Goal: Task Accomplishment & Management: Manage account settings

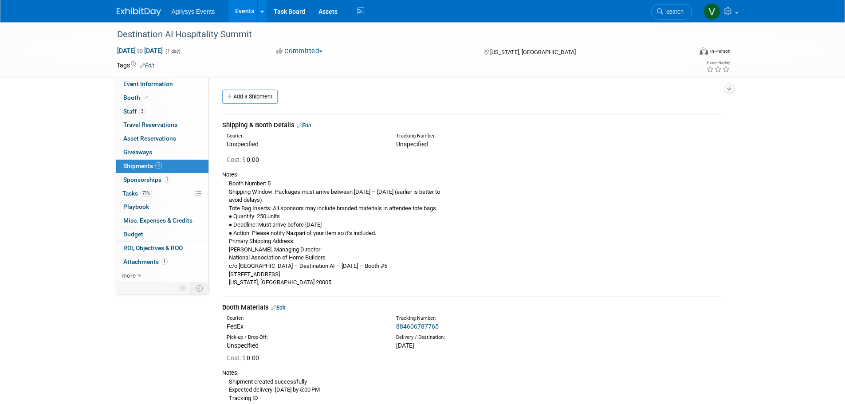
click at [143, 16] on img at bounding box center [139, 12] width 44 height 9
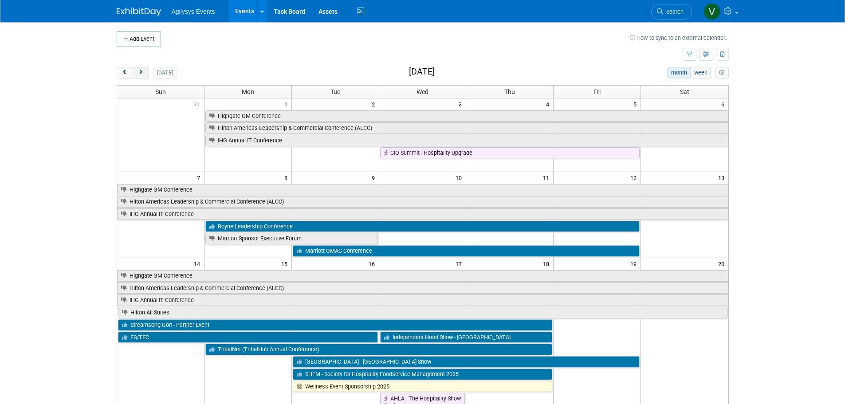
click at [142, 69] on button "next" at bounding box center [141, 73] width 16 height 12
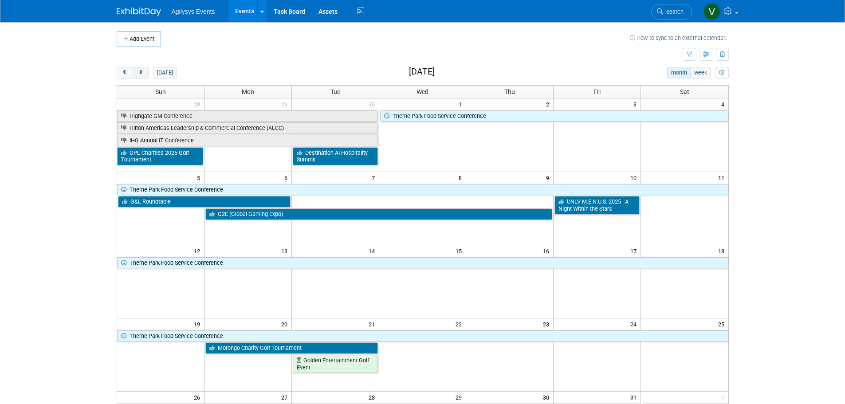
click at [142, 71] on span "next" at bounding box center [141, 73] width 7 height 6
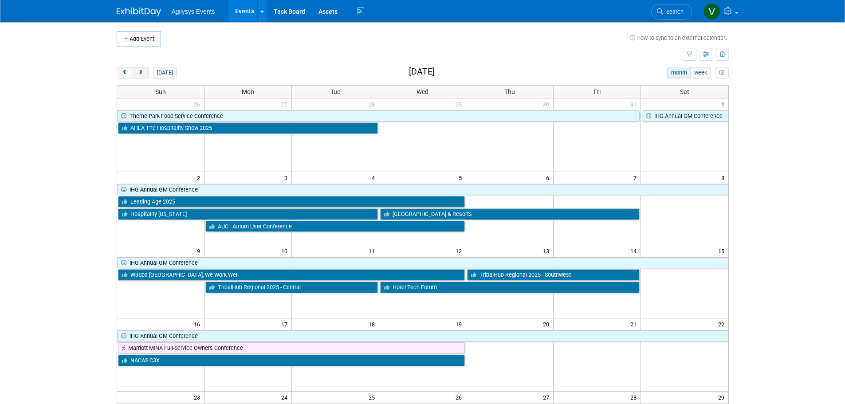
click at [142, 71] on span "next" at bounding box center [141, 73] width 7 height 6
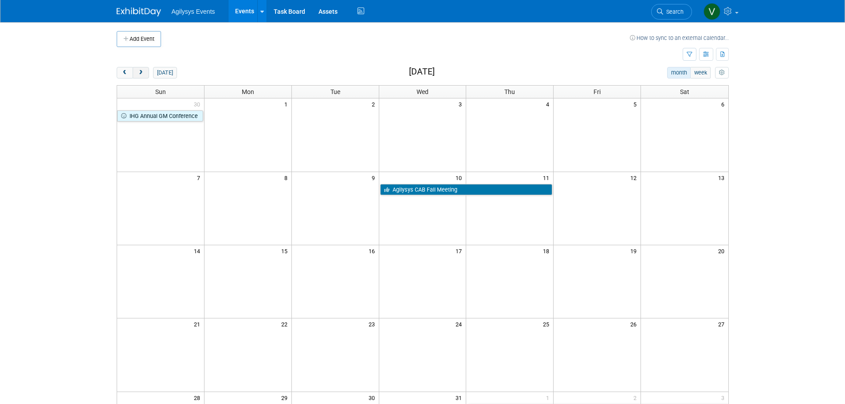
click at [142, 71] on span "next" at bounding box center [141, 73] width 7 height 6
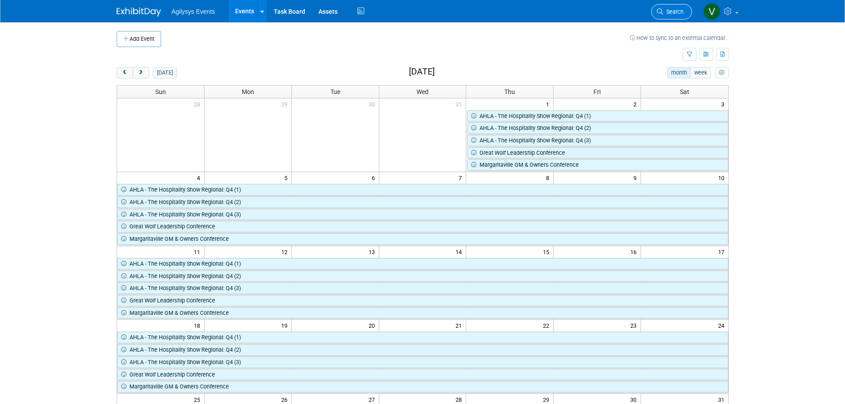
click at [668, 14] on span "Search" at bounding box center [673, 11] width 20 height 7
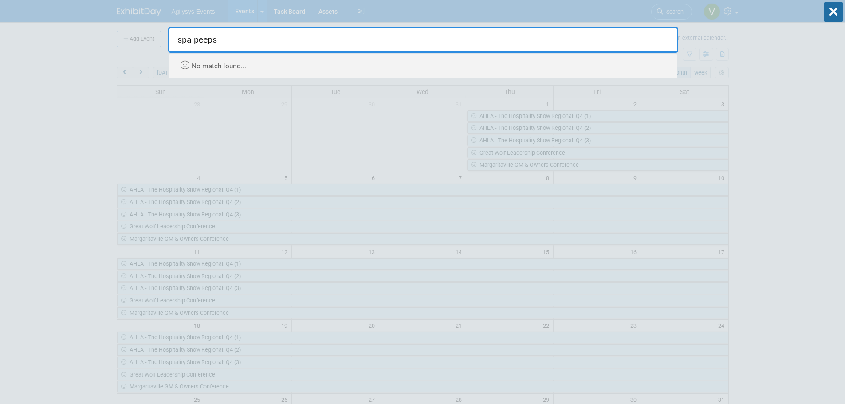
type input "spa peeps"
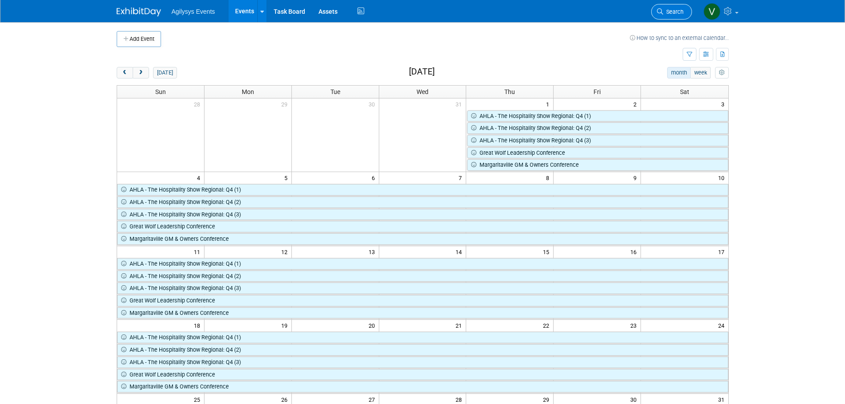
click at [666, 14] on span "Search" at bounding box center [673, 11] width 20 height 7
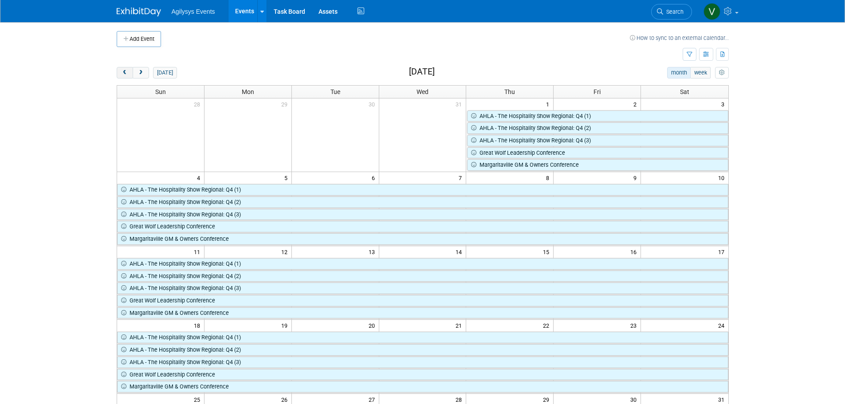
click at [126, 73] on span "prev" at bounding box center [125, 73] width 7 height 6
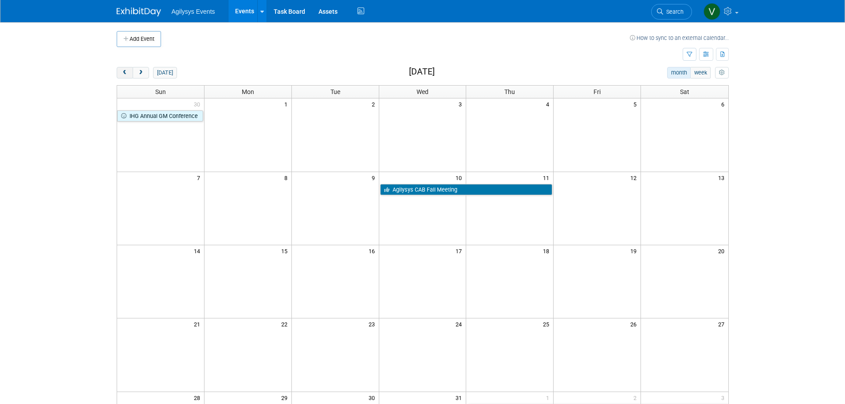
click at [126, 73] on span "prev" at bounding box center [125, 73] width 7 height 6
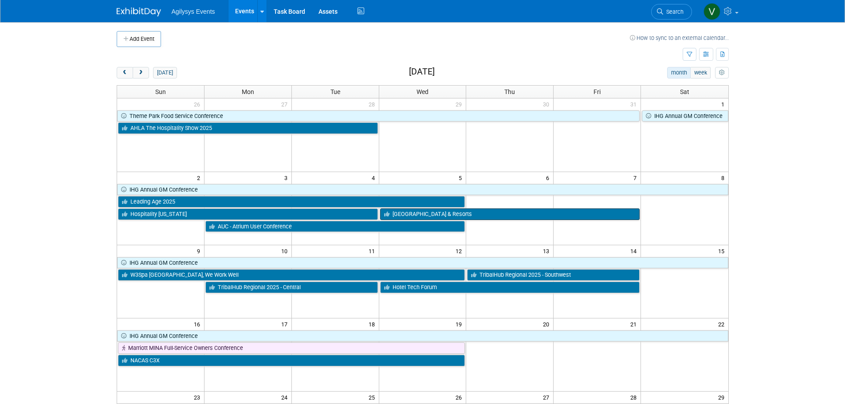
click at [481, 219] on link "[GEOGRAPHIC_DATA] & Resorts" at bounding box center [510, 214] width 260 height 12
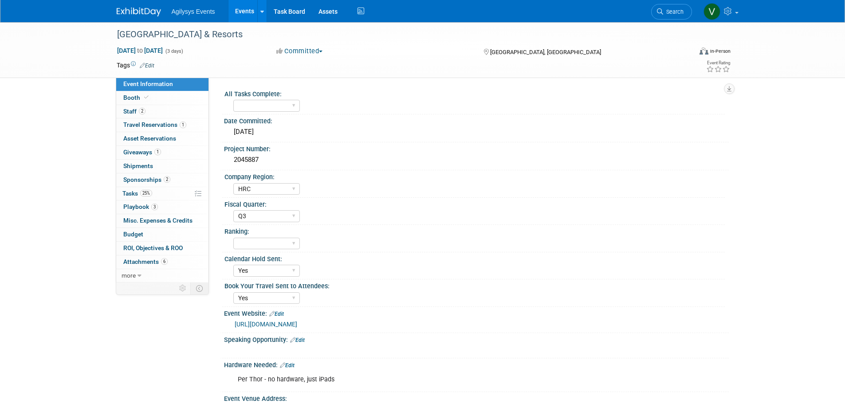
select select "HRC"
select select "Q3"
select select "Yes"
click at [153, 167] on link "0 Shipments 0" at bounding box center [162, 166] width 92 height 13
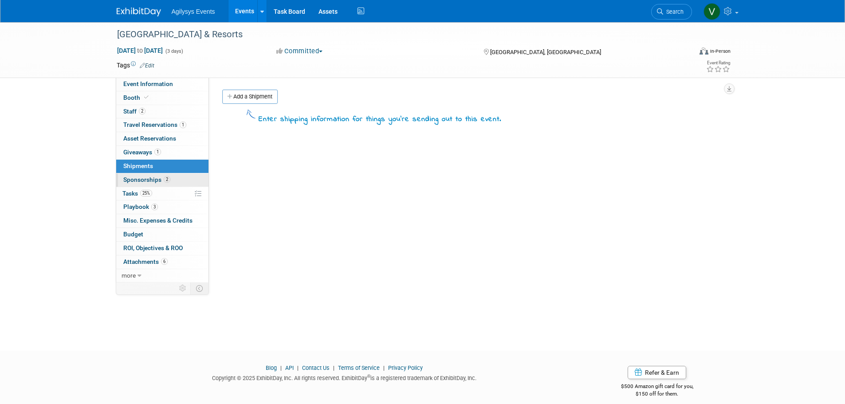
click at [152, 184] on link "2 Sponsorships 2" at bounding box center [162, 179] width 92 height 13
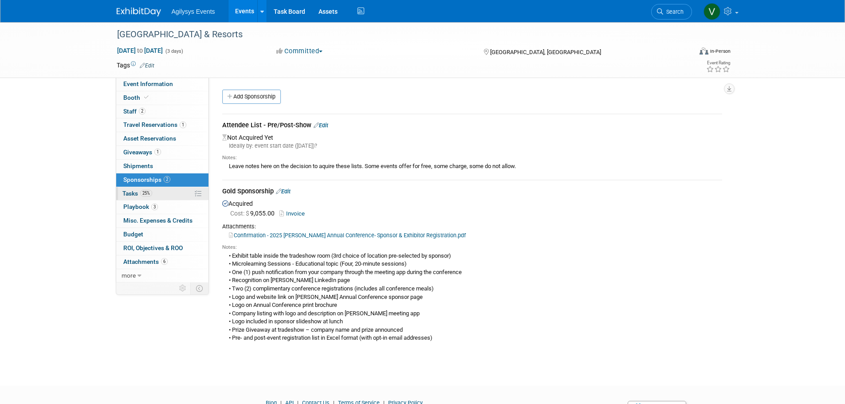
click at [147, 193] on span "25%" at bounding box center [146, 193] width 12 height 7
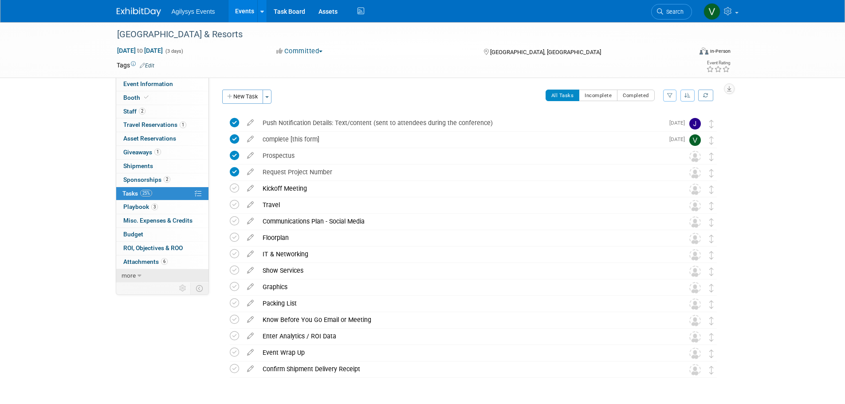
click at [141, 275] on icon at bounding box center [140, 276] width 4 height 6
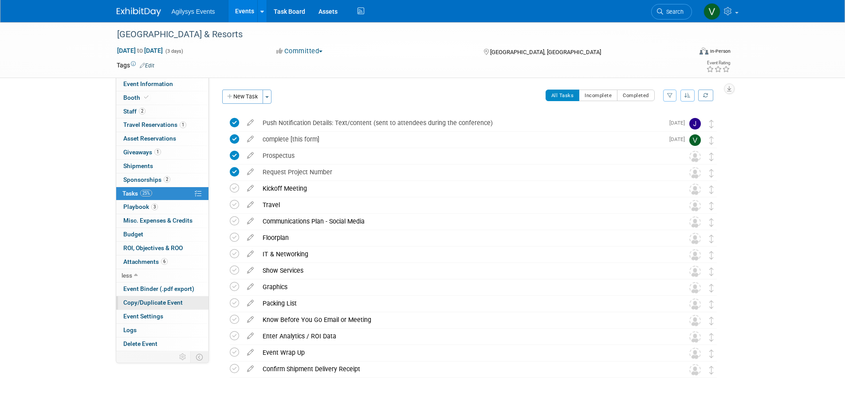
click at [152, 304] on span "Copy/Duplicate Event" at bounding box center [152, 302] width 59 height 7
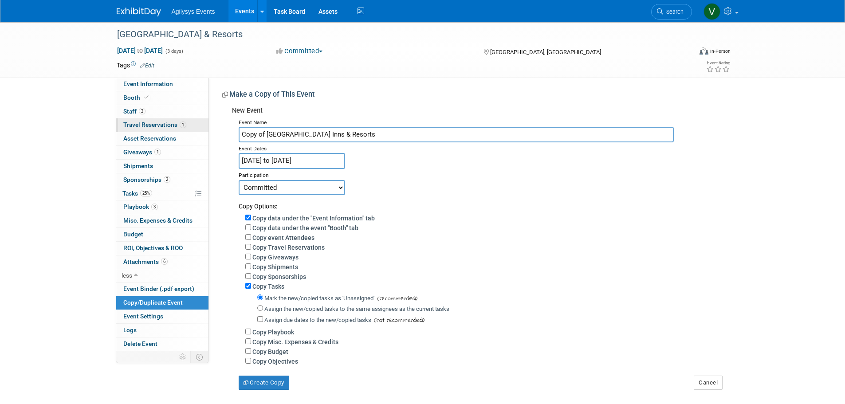
drag, startPoint x: 366, startPoint y: 135, endPoint x: 185, endPoint y: 130, distance: 181.9
click at [185, 130] on div "Event Information Event Info Booth Booth 2 Staff 2 Staff 1 Travel Reservations …" at bounding box center [422, 206] width 625 height 368
paste input "Spa Peeps – [GEOGRAPHIC_DATA]"
type input "Spa Peeps – [GEOGRAPHIC_DATA]"
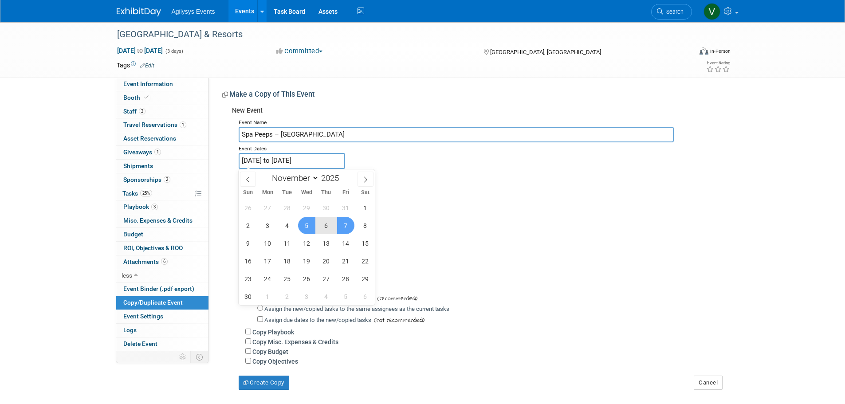
click at [322, 161] on input "Nov 5, 2025 to Nov 7, 2025" at bounding box center [292, 161] width 106 height 16
click at [361, 181] on span at bounding box center [366, 179] width 16 height 15
select select "11"
click at [361, 176] on span at bounding box center [366, 179] width 16 height 15
type input "2026"
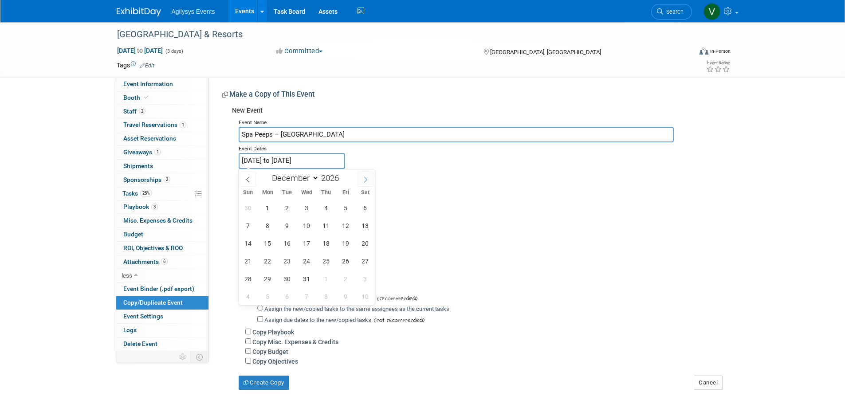
select select "0"
click at [346, 279] on span "30" at bounding box center [345, 278] width 17 height 17
type input "Jan 30, 2026"
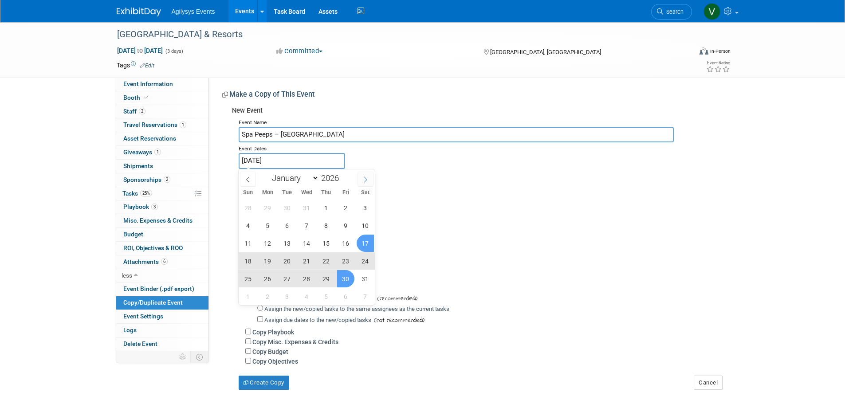
click at [367, 180] on icon at bounding box center [365, 180] width 6 height 6
select select "1"
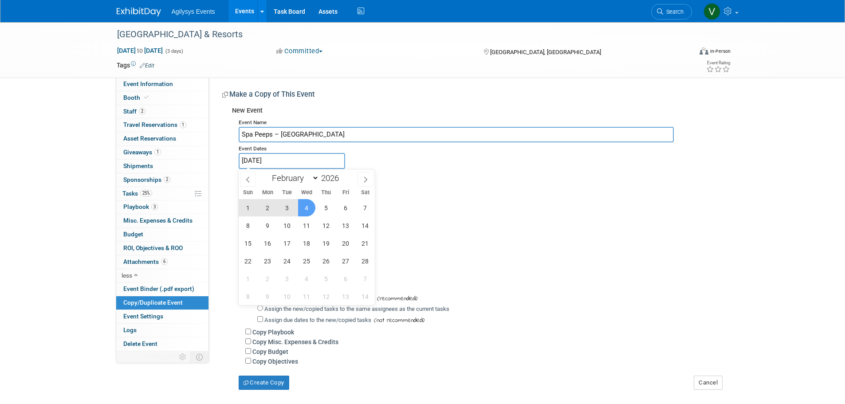
click at [303, 212] on span "4" at bounding box center [306, 207] width 17 height 17
type input "Jan 30, 2026 to Feb 4, 2026"
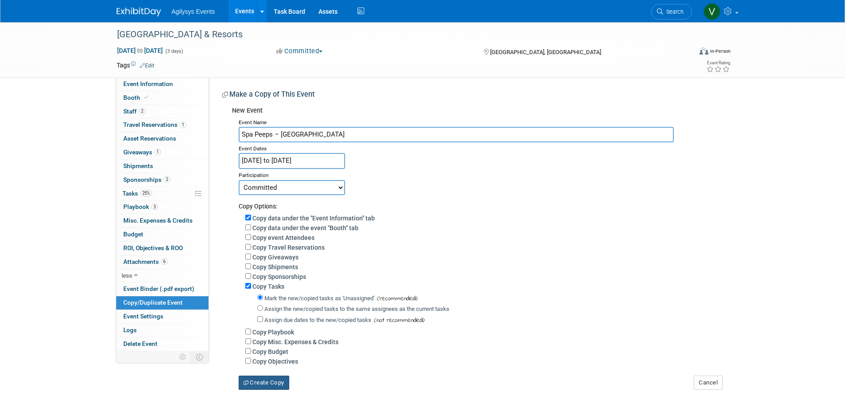
click at [257, 388] on button "Create Copy" at bounding box center [264, 383] width 51 height 14
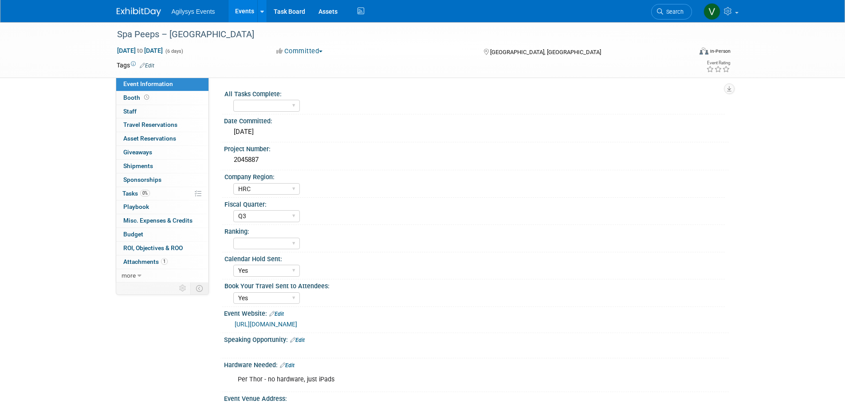
select select "HRC"
select select "Q3"
select select "Yes"
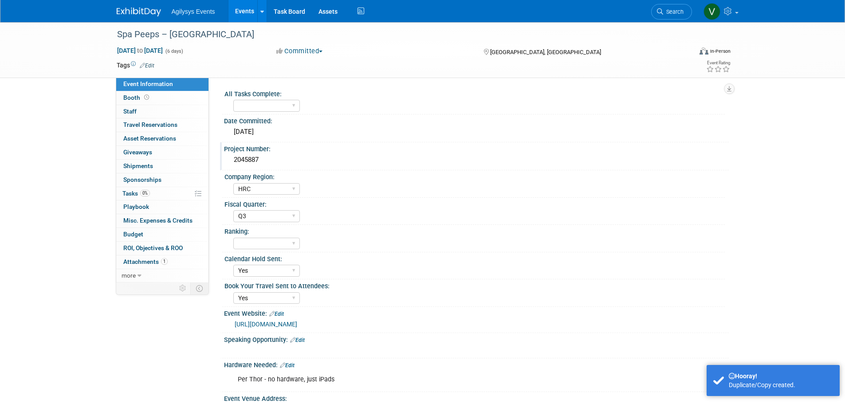
click at [260, 155] on div "2045887" at bounding box center [476, 160] width 491 height 14
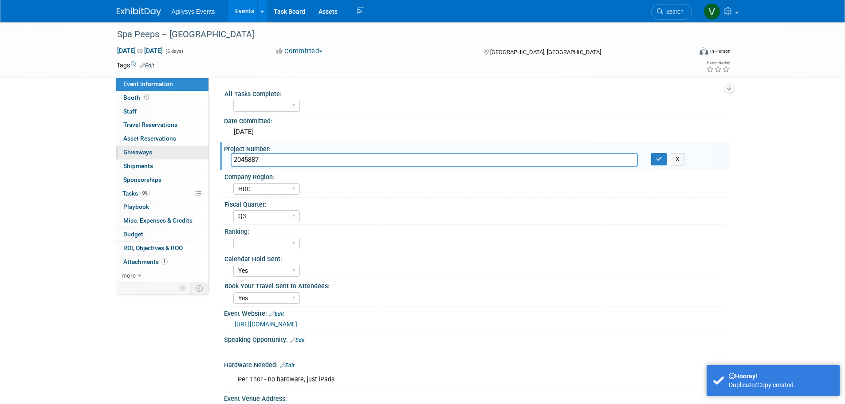
drag, startPoint x: 267, startPoint y: 161, endPoint x: 203, endPoint y: 159, distance: 63.9
click at [203, 159] on div "Event Information Event Info Booth Booth 0 Staff 0 Staff 0 Travel Reservations …" at bounding box center [422, 288] width 625 height 532
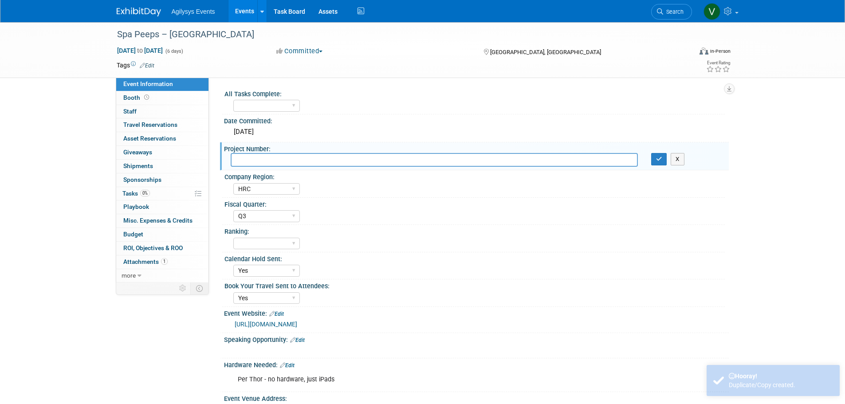
type input "\"
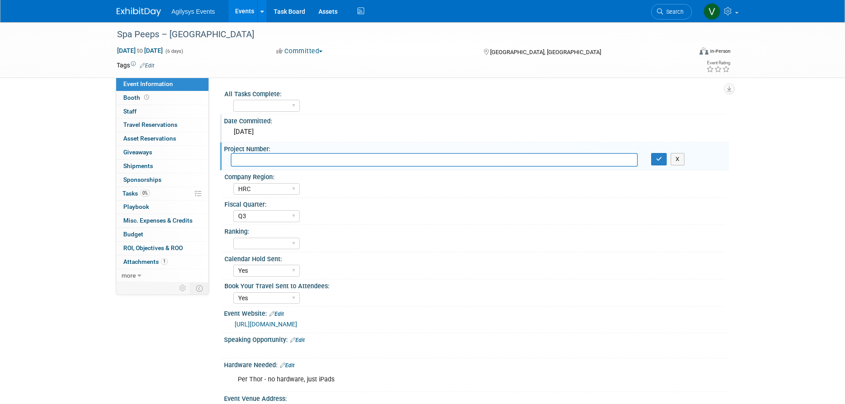
click at [265, 131] on div "2/19/2025" at bounding box center [476, 132] width 491 height 14
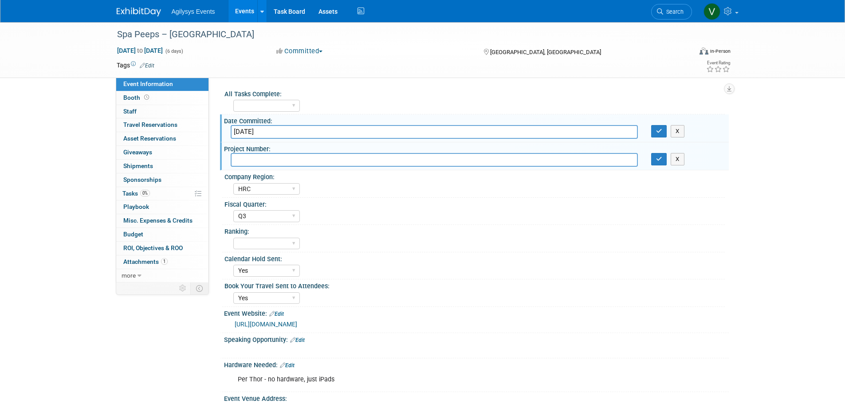
drag, startPoint x: 291, startPoint y: 138, endPoint x: 214, endPoint y: 134, distance: 76.4
click at [214, 135] on div "All Tasks Complete: Yes Date Committed: 2/19/2025 2/19/2025 X Project Number: 2…" at bounding box center [469, 180] width 520 height 205
click at [263, 132] on input "text" at bounding box center [434, 132] width 407 height 14
type input "9/23/2025"
click at [788, 149] on div "Spa Peeps – Punta Cana Jan 30, 2026 to Feb 4, 2026 (6 days) Jan 30, 2026 to Feb…" at bounding box center [422, 297] width 845 height 550
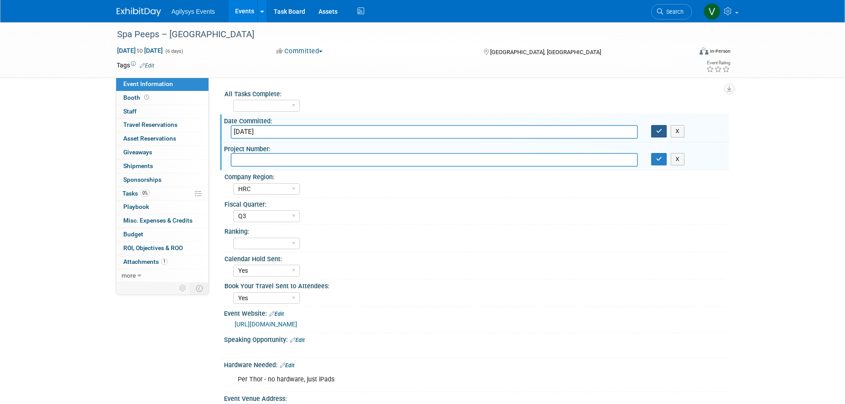
click at [652, 132] on button "button" at bounding box center [659, 131] width 16 height 12
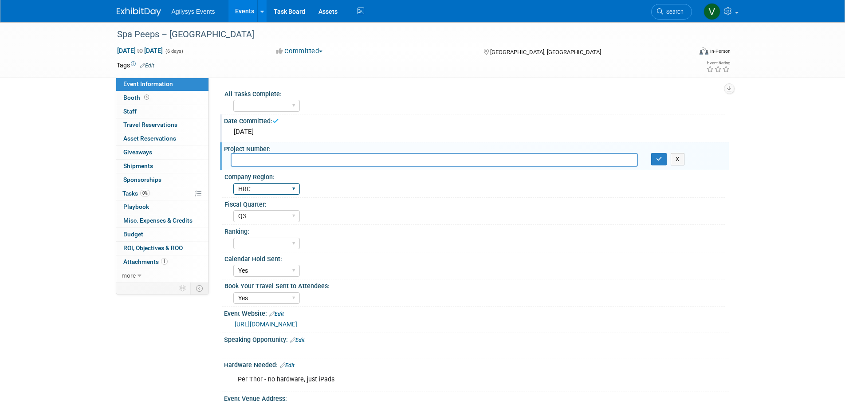
click at [277, 191] on select "FSM GAM HRC APAC EMEA MENA AGY" at bounding box center [266, 189] width 67 height 12
select select "FSM"
click at [233, 183] on select "FSM GAM HRC APAC EMEA MENA AGY" at bounding box center [266, 189] width 67 height 12
click at [278, 190] on select "FSM GAM HRC APAC EMEA MENA AGY" at bounding box center [266, 189] width 67 height 12
click at [739, 289] on div "Spa Peeps – Punta Cana Jan 30, 2026 to Feb 4, 2026 (6 days) Jan 30, 2026 to Feb…" at bounding box center [422, 297] width 845 height 550
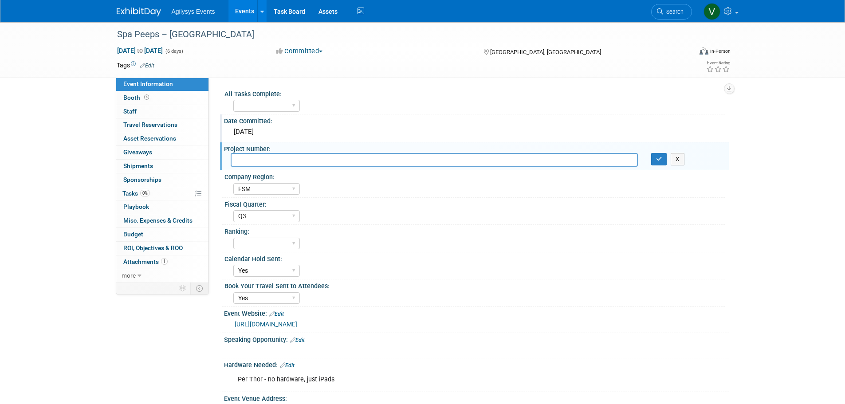
scroll to position [44, 0]
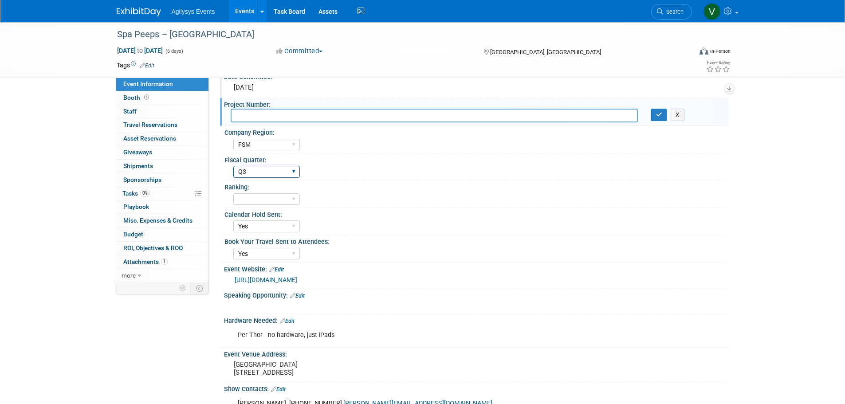
click at [275, 172] on select "Q1 Q2 Q3 Q4" at bounding box center [266, 172] width 67 height 12
click at [736, 255] on div "Spa Peeps – Punta Cana Jan 30, 2026 to Feb 4, 2026 (6 days) Jan 30, 2026 to Feb…" at bounding box center [422, 253] width 845 height 550
click at [254, 227] on select "Yes" at bounding box center [266, 226] width 67 height 12
select select
click at [233, 220] on select "Yes" at bounding box center [266, 226] width 67 height 12
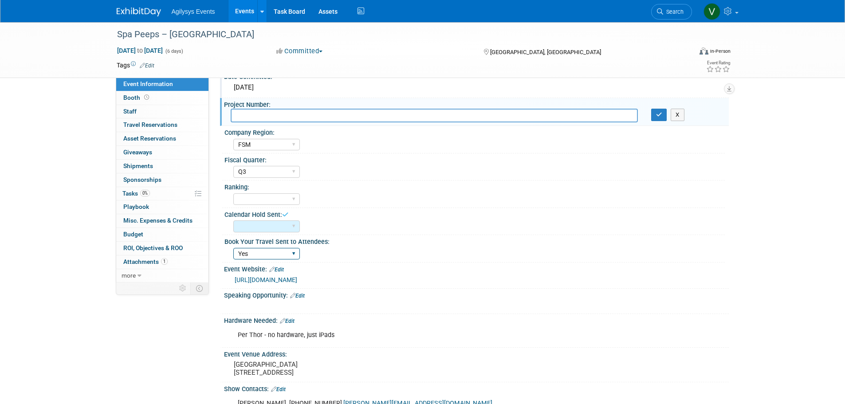
click at [267, 254] on select "Yes" at bounding box center [266, 254] width 67 height 12
select select
click at [233, 248] on select "Yes" at bounding box center [266, 254] width 67 height 12
click at [636, 339] on div "Per Thor - no hardware, just iPads" at bounding box center [435, 335] width 406 height 18
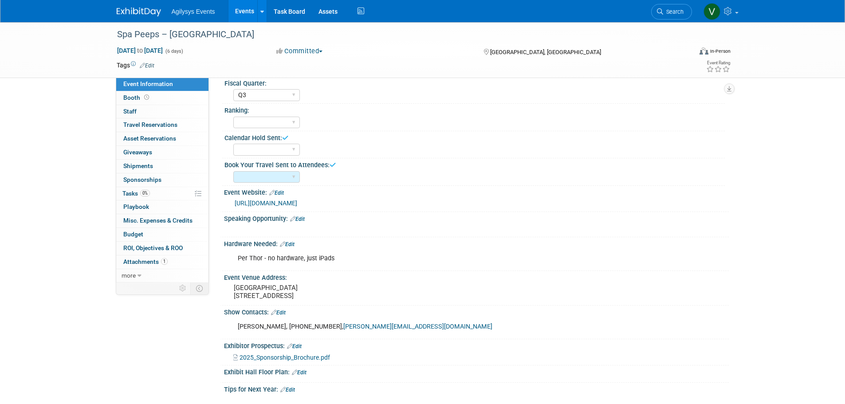
scroll to position [133, 0]
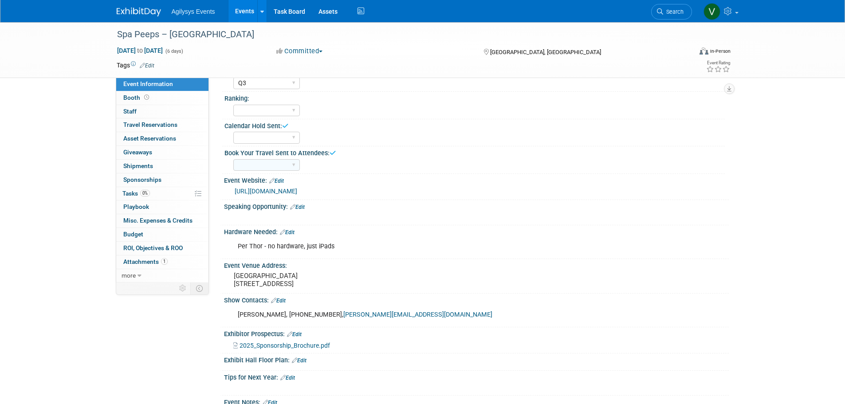
click at [281, 180] on link "Edit" at bounding box center [276, 181] width 15 height 6
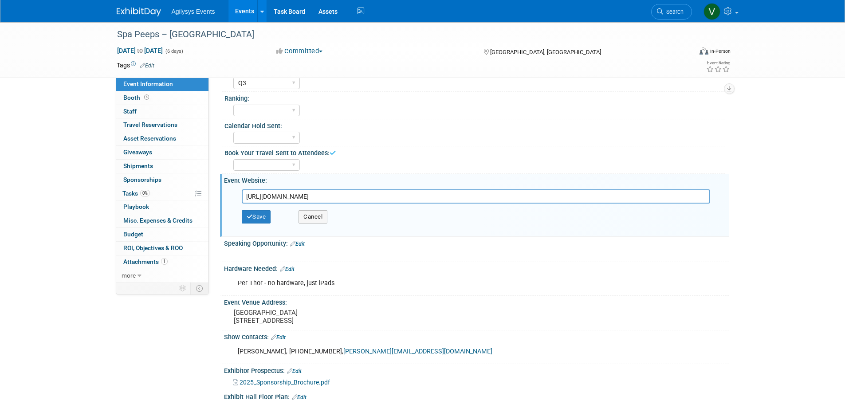
drag, startPoint x: 411, startPoint y: 195, endPoint x: 208, endPoint y: 193, distance: 202.7
click at [210, 193] on div "Event Information Event Info Booth Booth 0 Staff 0 Staff 0 Travel Reservations …" at bounding box center [422, 173] width 625 height 569
click at [265, 222] on button "Save" at bounding box center [256, 216] width 29 height 13
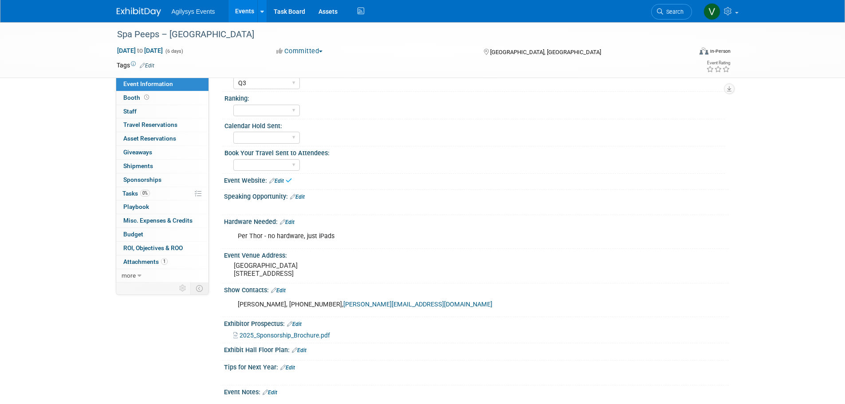
scroll to position [177, 0]
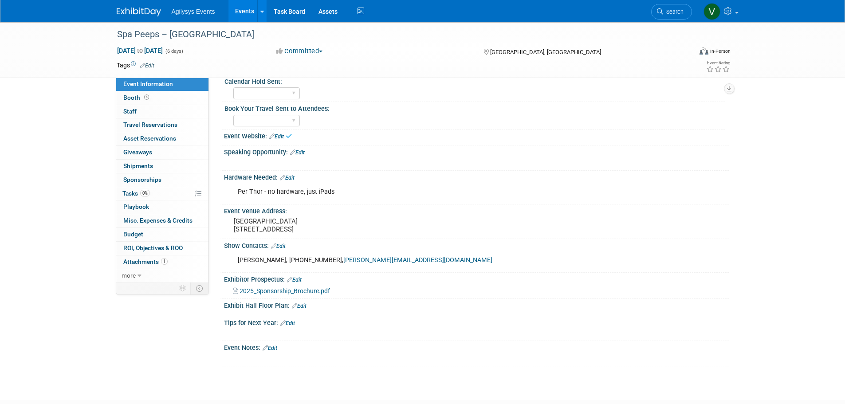
click at [291, 179] on link "Edit" at bounding box center [287, 178] width 15 height 6
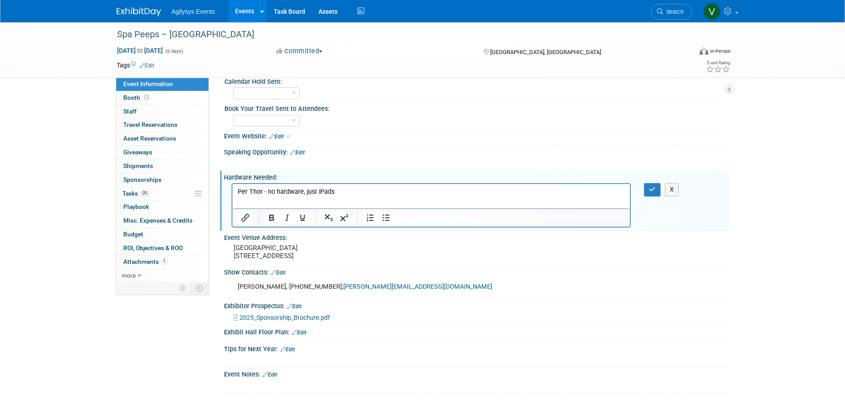
scroll to position [0, 0]
drag, startPoint x: 358, startPoint y: 195, endPoint x: 182, endPoint y: 191, distance: 175.7
click at [232, 191] on html "Per Thor - no hardware, just iPads" at bounding box center [431, 190] width 398 height 12
click at [653, 190] on icon "button" at bounding box center [652, 189] width 7 height 6
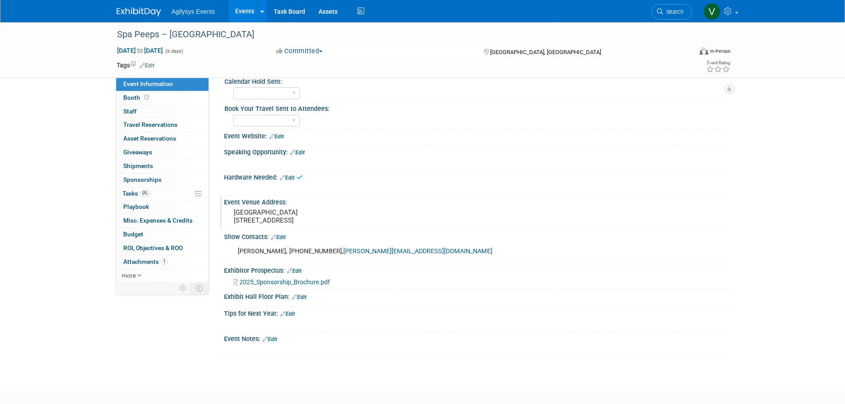
click at [286, 223] on pre "Newport Harbor Island Resort 1 Goat Island Road Newport, RI 02840" at bounding box center [329, 216] width 191 height 16
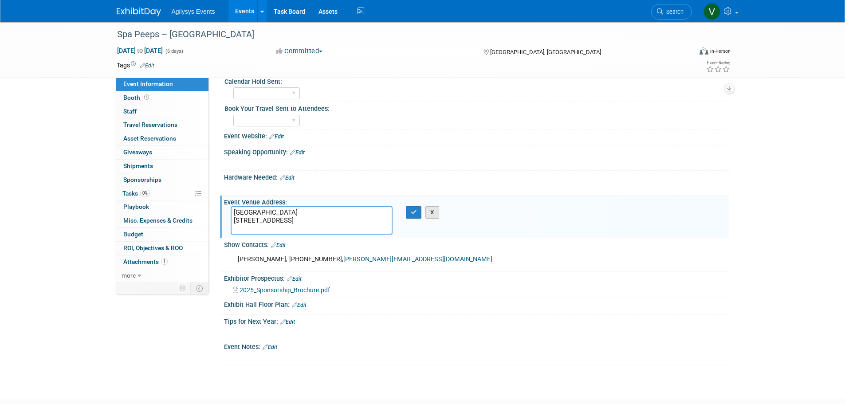
click at [434, 212] on button "X" at bounding box center [432, 212] width 14 height 12
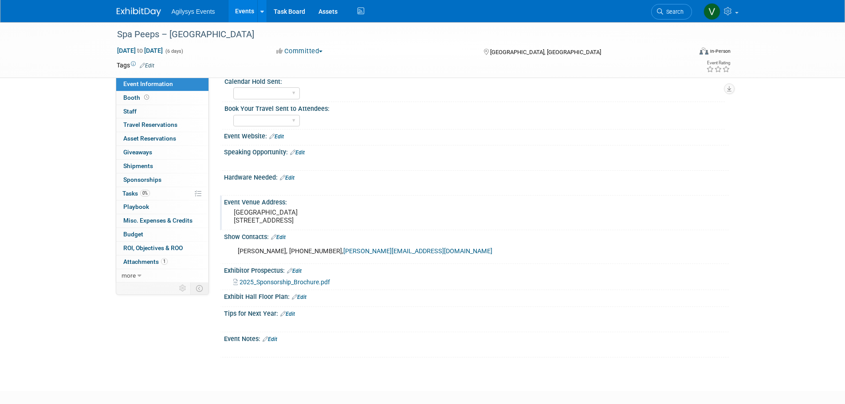
click at [327, 213] on pre "Newport Harbor Island Resort 1 Goat Island Road Newport, RI 02840" at bounding box center [329, 216] width 191 height 16
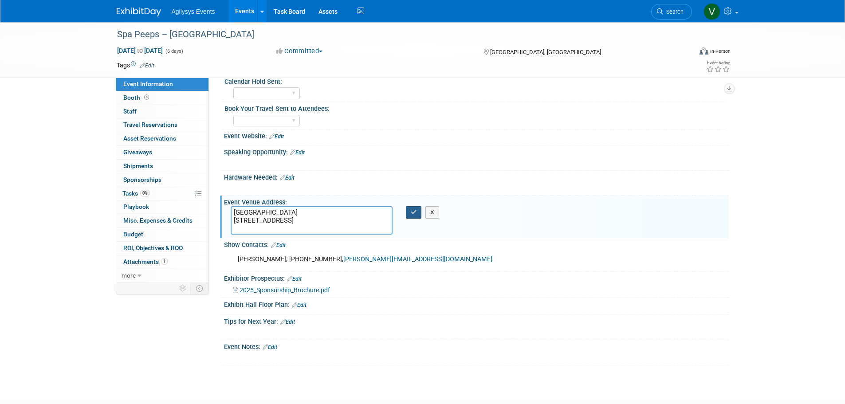
click at [416, 212] on icon "button" at bounding box center [414, 212] width 6 height 6
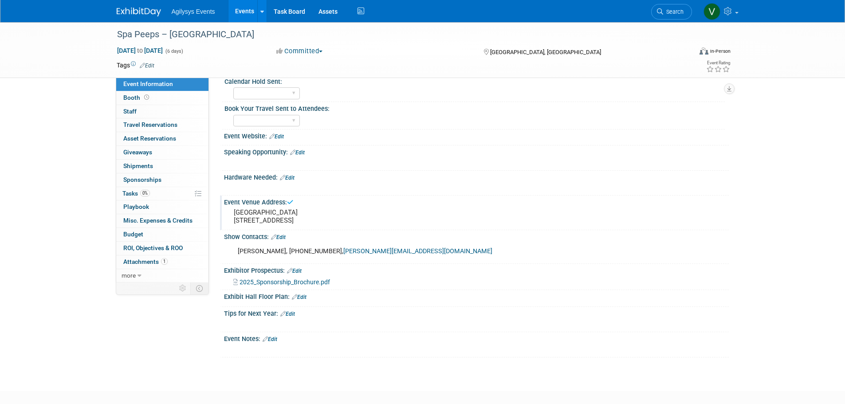
click at [393, 217] on pre "Newport Harbor Island Resort 1 Goat Island Road Newport, RI 02840" at bounding box center [329, 216] width 191 height 16
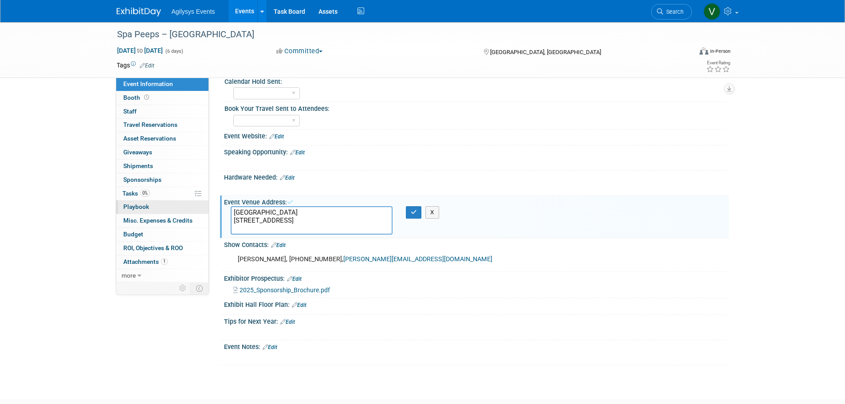
drag, startPoint x: 346, startPoint y: 224, endPoint x: 184, endPoint y: 213, distance: 163.1
click at [179, 213] on div "Event Information Event Info Booth Booth 0 Staff 0 Staff 0 Travel Reservations …" at bounding box center [422, 105] width 625 height 521
type textarea "Newport, RI 02840"
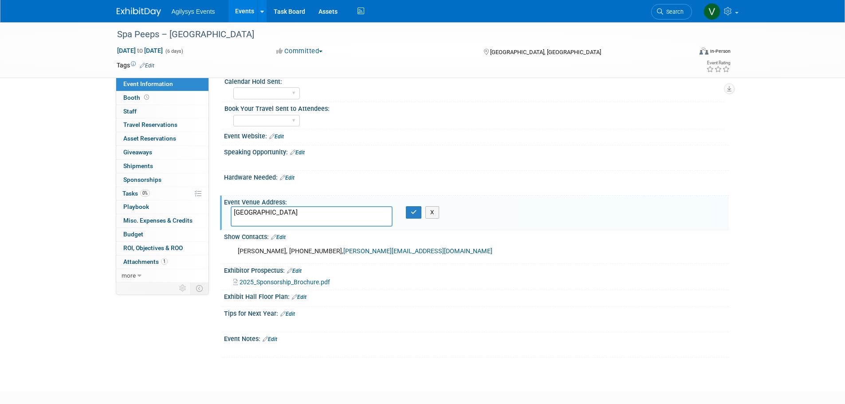
drag, startPoint x: 302, startPoint y: 223, endPoint x: 221, endPoint y: 206, distance: 82.4
click at [221, 206] on div "Event Venue Address: Newport Harbor Island Resort 1 Goat Island Road Newport, R…" at bounding box center [474, 213] width 509 height 34
click at [284, 239] on link "Edit" at bounding box center [278, 237] width 15 height 6
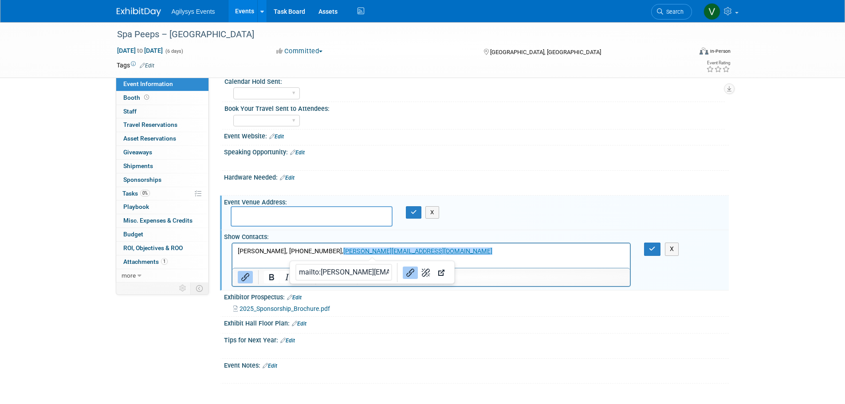
drag, startPoint x: 451, startPoint y: 261, endPoint x: 385, endPoint y: 252, distance: 66.2
click at [385, 254] on html "Amy Gallagher, 603-964-6689, amy@neia.com﻿" at bounding box center [431, 250] width 398 height 12
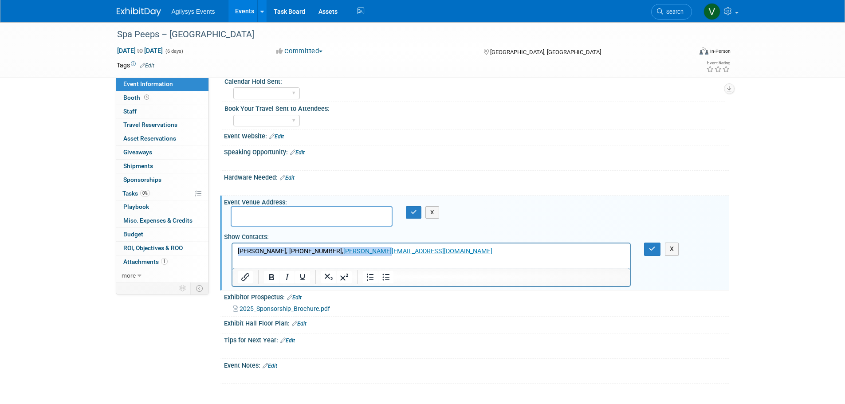
drag, startPoint x: 381, startPoint y: 252, endPoint x: 433, endPoint y: 492, distance: 246.4
click at [232, 248] on html "Amy Gallagher, 603-964-6689, amy@neia.com﻿" at bounding box center [431, 250] width 398 height 12
paste body "Rich Text Area. Press ALT-0 for help."
click at [655, 248] on icon "button" at bounding box center [652, 249] width 7 height 6
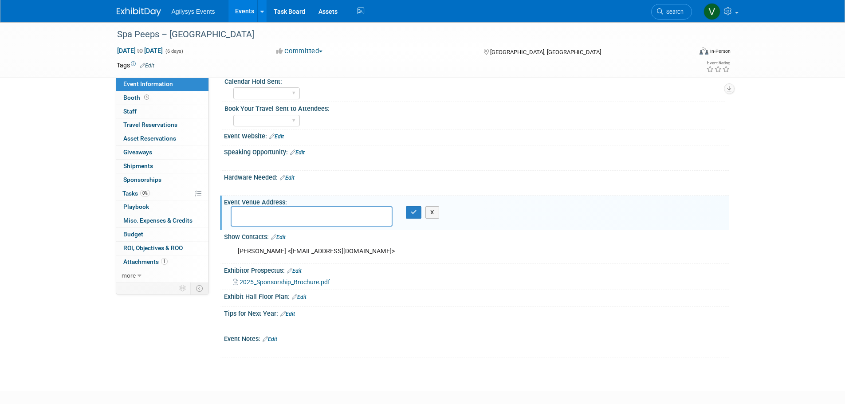
click at [302, 271] on link "Edit" at bounding box center [294, 271] width 15 height 6
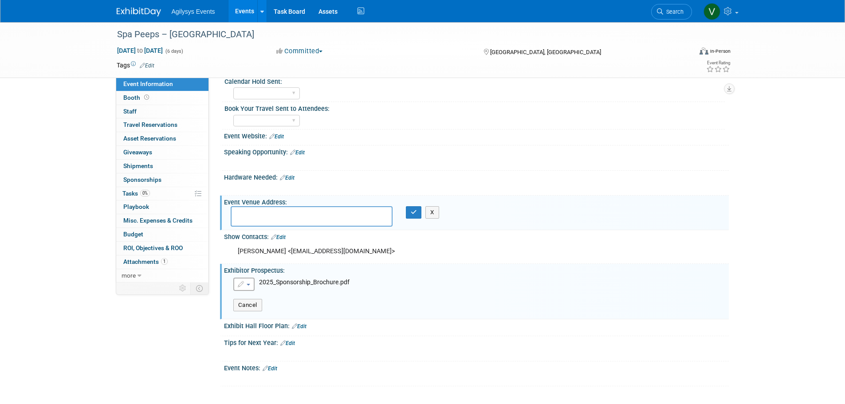
click at [247, 284] on span "button" at bounding box center [249, 285] width 4 height 2
click at [271, 312] on link "Remove attachment" at bounding box center [282, 312] width 97 height 12
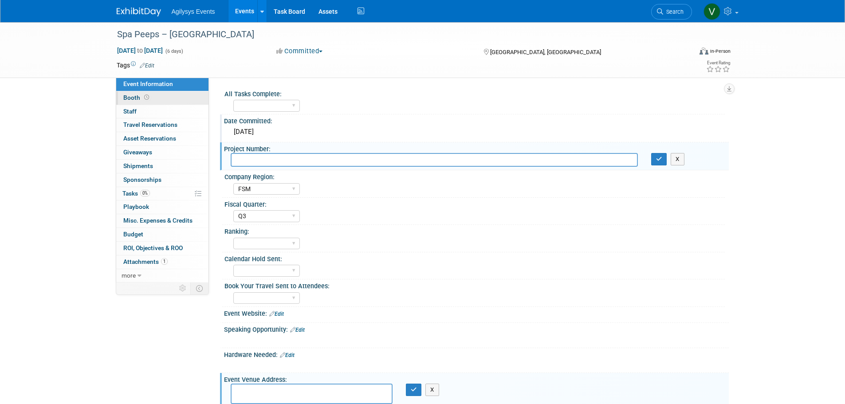
click at [133, 93] on link "Booth" at bounding box center [162, 97] width 92 height 13
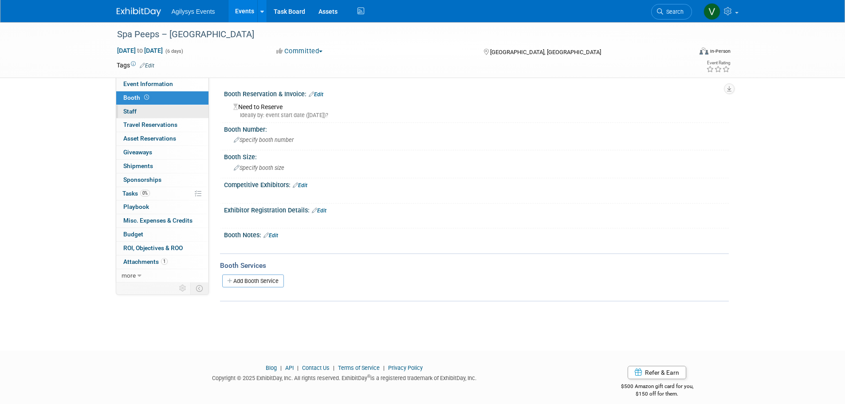
click at [134, 111] on span "Staff 0" at bounding box center [129, 111] width 13 height 7
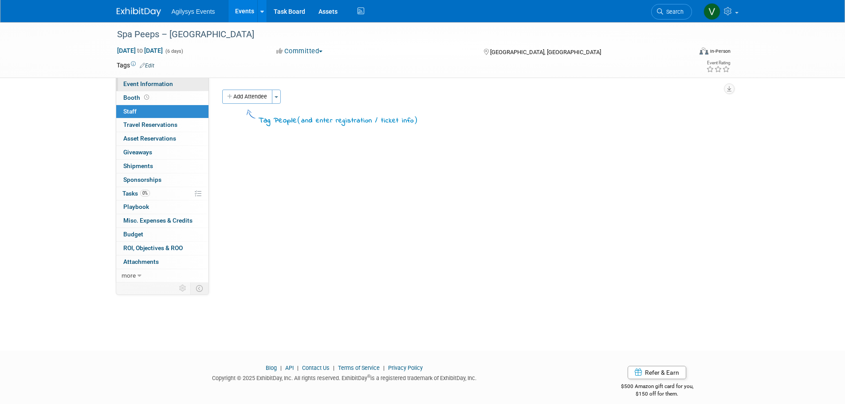
click at [138, 85] on span "Event Information" at bounding box center [148, 83] width 50 height 7
select select "FSM"
select select "Q3"
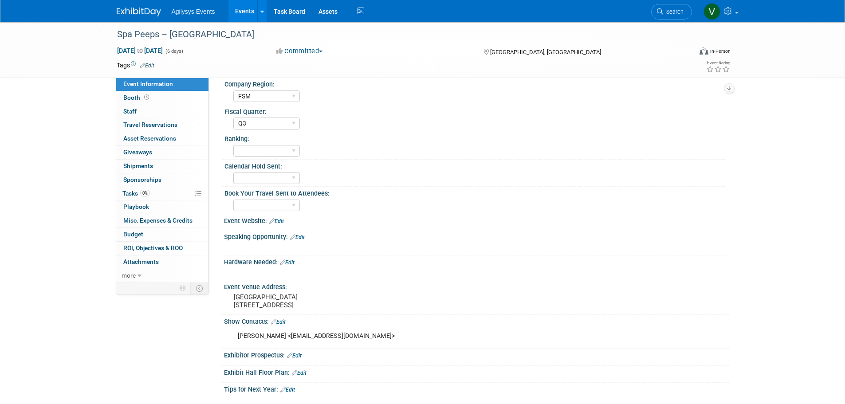
scroll to position [222, 0]
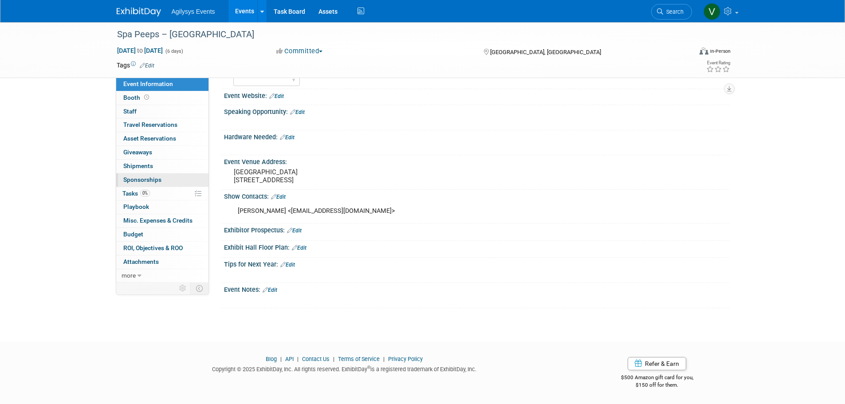
click at [142, 176] on span "Sponsorships 0" at bounding box center [142, 179] width 38 height 7
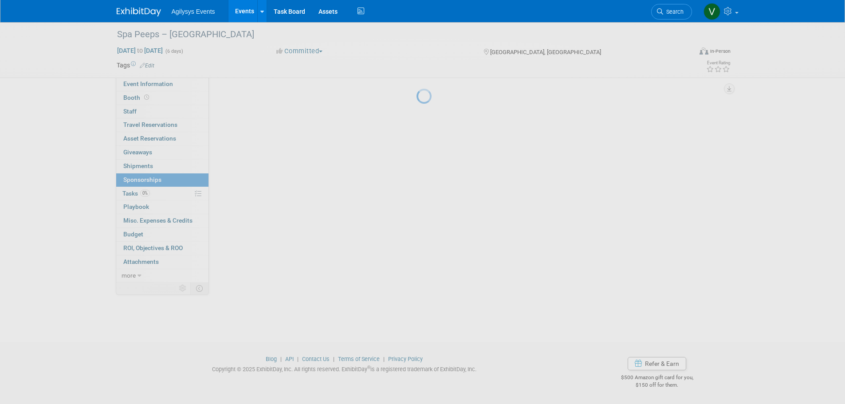
scroll to position [0, 0]
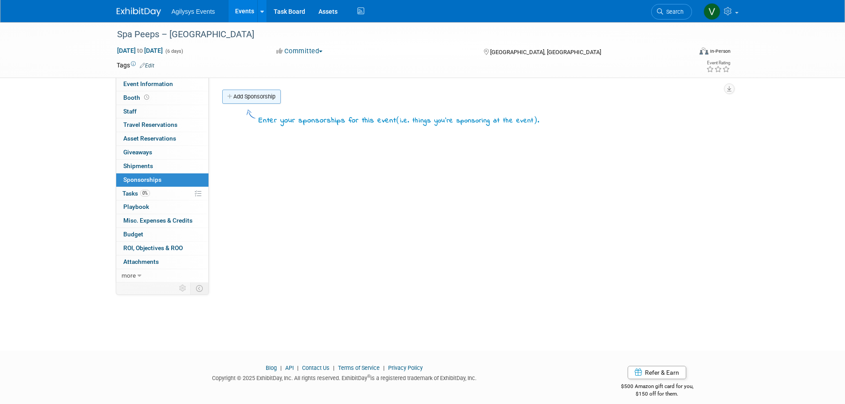
click at [256, 102] on link "Add Sponsorship" at bounding box center [251, 97] width 59 height 14
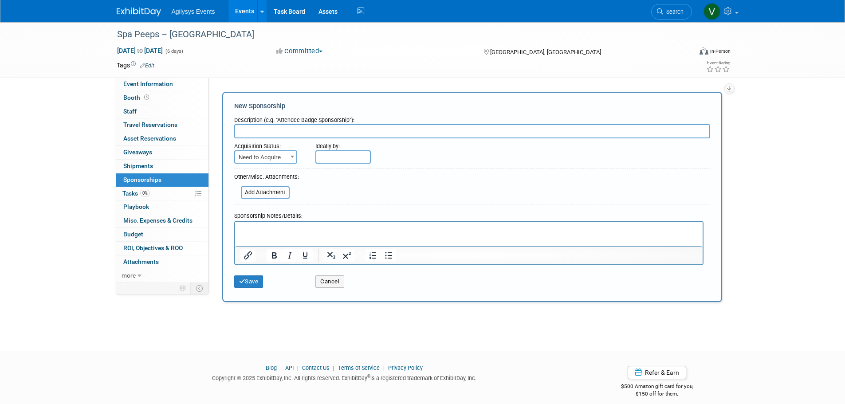
click at [250, 227] on p "Rich Text Area. Press ALT-0 for help." at bounding box center [468, 229] width 457 height 9
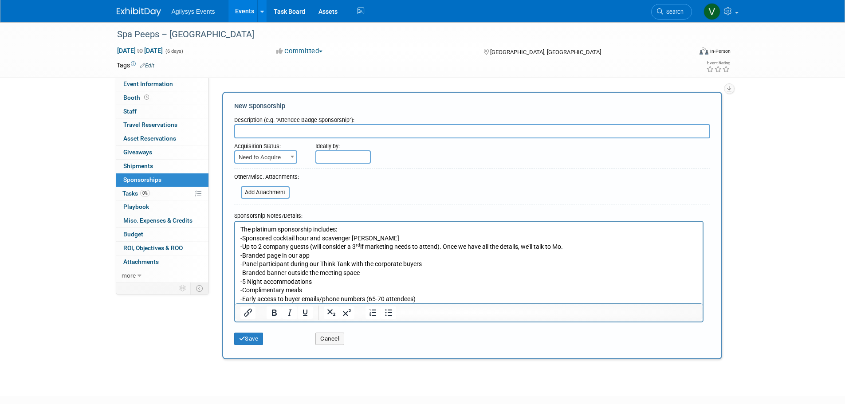
click at [338, 230] on p "The platinum sponsorship includes:" at bounding box center [468, 229] width 457 height 9
click at [278, 156] on span "Need to Acquire" at bounding box center [265, 157] width 61 height 12
select select "2"
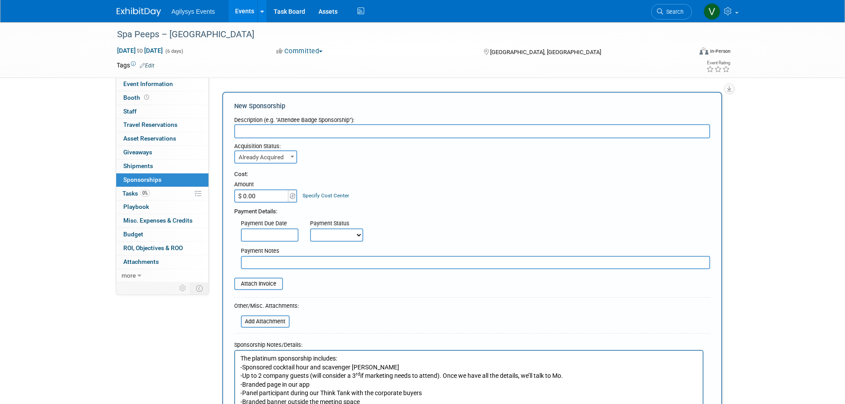
click at [262, 194] on input "$ 0.00" at bounding box center [261, 195] width 55 height 13
type input "$ 65,000.00"
click at [334, 238] on select "Not Paid Yet Partially Paid Paid in Full" at bounding box center [336, 234] width 53 height 13
select select "1"
click at [310, 228] on select "Not Paid Yet Partially Paid Paid in Full" at bounding box center [336, 234] width 53 height 13
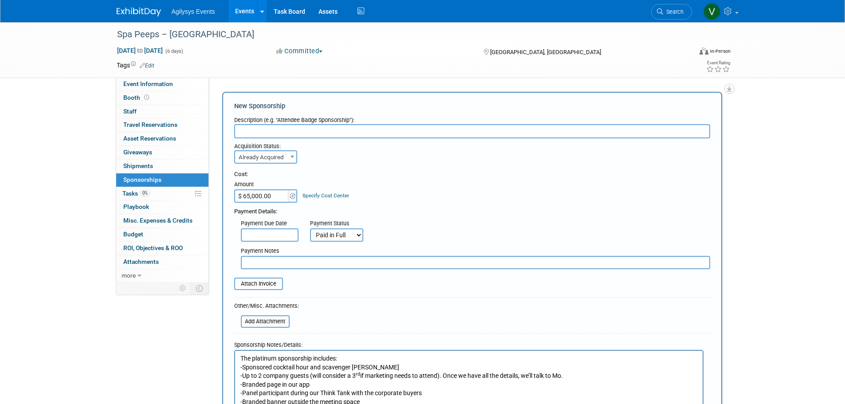
click at [268, 237] on input "text" at bounding box center [270, 234] width 58 height 13
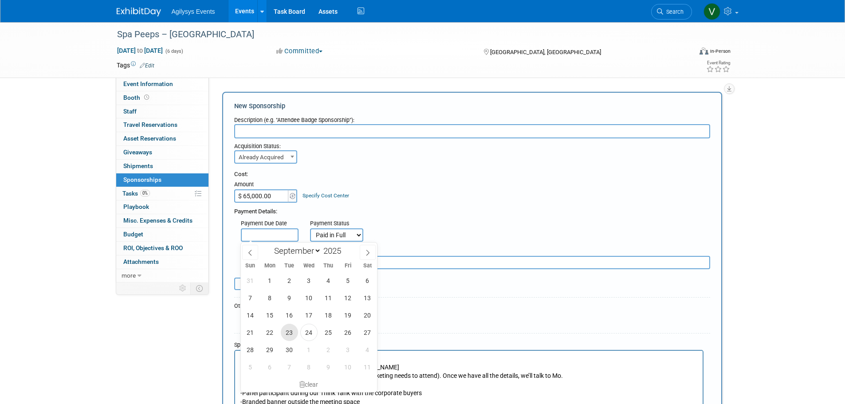
click at [290, 334] on span "23" at bounding box center [289, 332] width 17 height 17
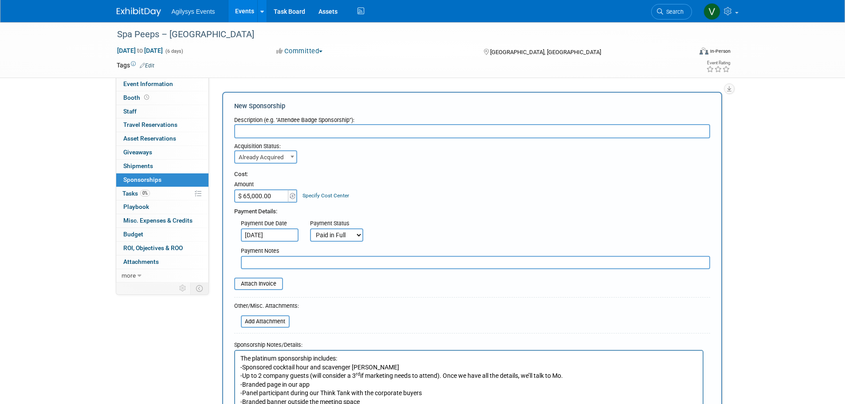
click at [0, 0] on span "8" at bounding box center [0, 0] width 0 height 0
type input "Sep 8, 2025"
click at [255, 283] on input "file" at bounding box center [230, 284] width 106 height 11
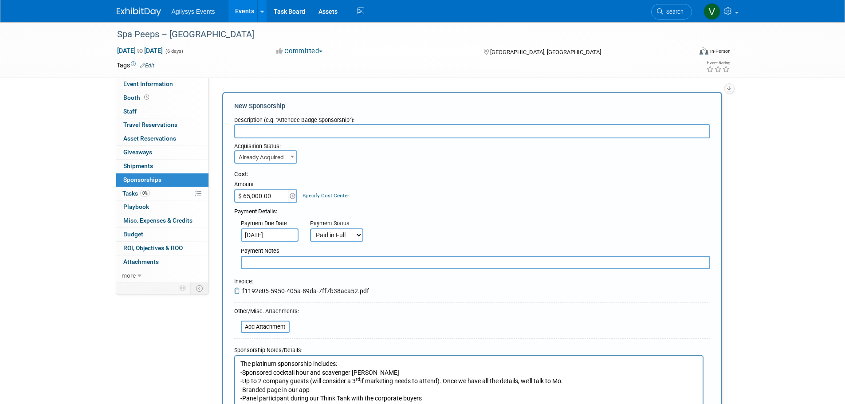
click at [267, 196] on input "$ 65,000.00" at bounding box center [261, 195] width 55 height 13
type input "$ 55,500.00"
click at [422, 218] on div "Payment Due Date Sep 8, 2025 Payment Status Not Paid Yet Partially Paid Paid in…" at bounding box center [472, 229] width 489 height 26
click at [287, 136] on input "text" at bounding box center [472, 131] width 476 height 14
paste input "Spa Peeps 2026 Event-Platinum Sponsor"
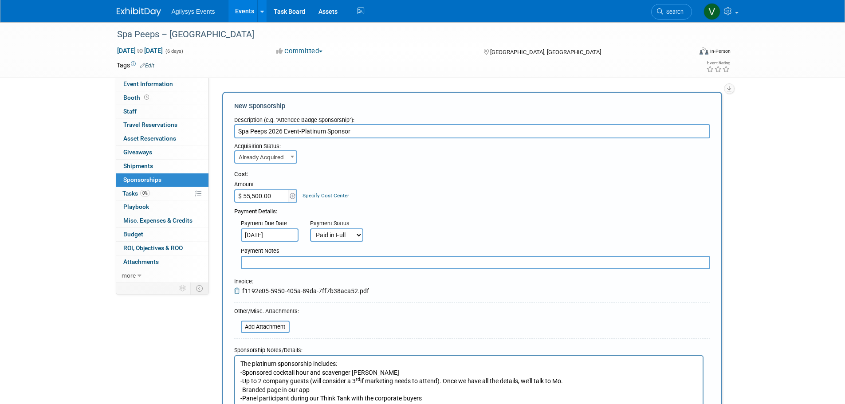
type input "Spa Peeps 2026 Event-Platinum Sponsor"
click at [23, 348] on div "Spa Peeps – Punta Cana Jan 30, 2026 to Feb 4, 2026 (6 days) Jan 30, 2026 to Feb…" at bounding box center [422, 268] width 845 height 492
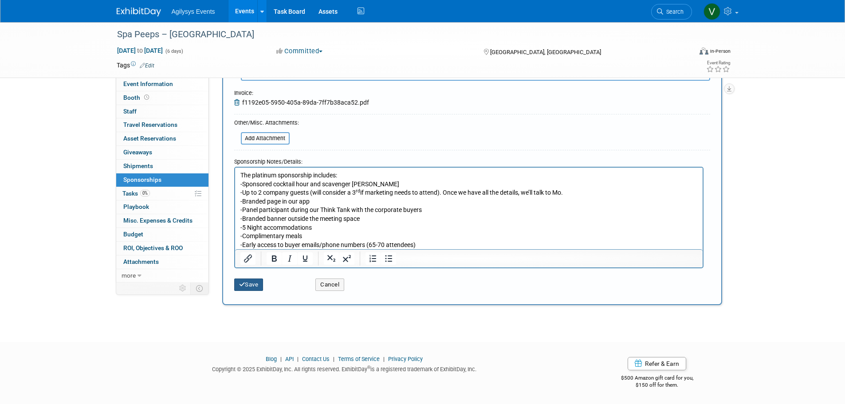
click at [254, 286] on button "Save" at bounding box center [248, 285] width 29 height 12
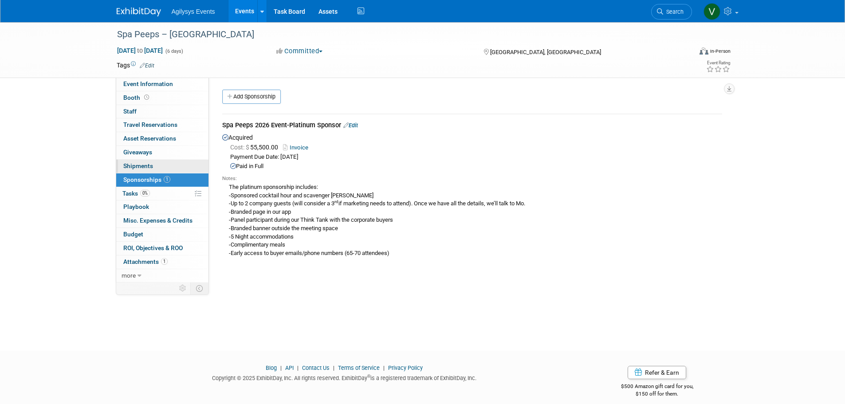
click at [157, 164] on link "0 Shipments 0" at bounding box center [162, 166] width 92 height 13
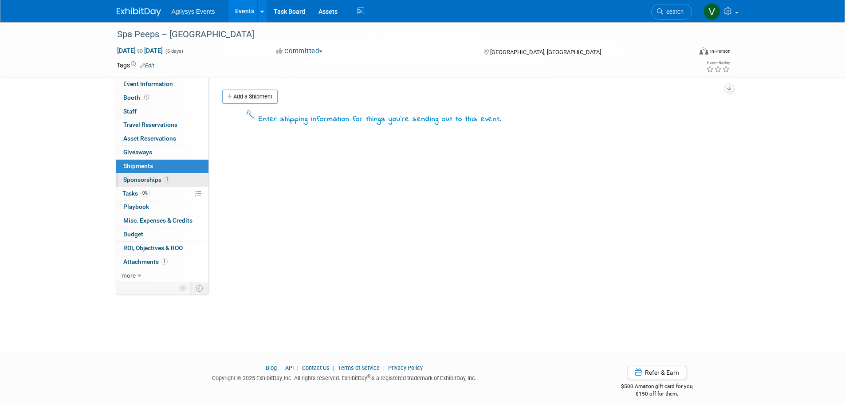
click at [149, 182] on span "Sponsorships 1" at bounding box center [146, 179] width 47 height 7
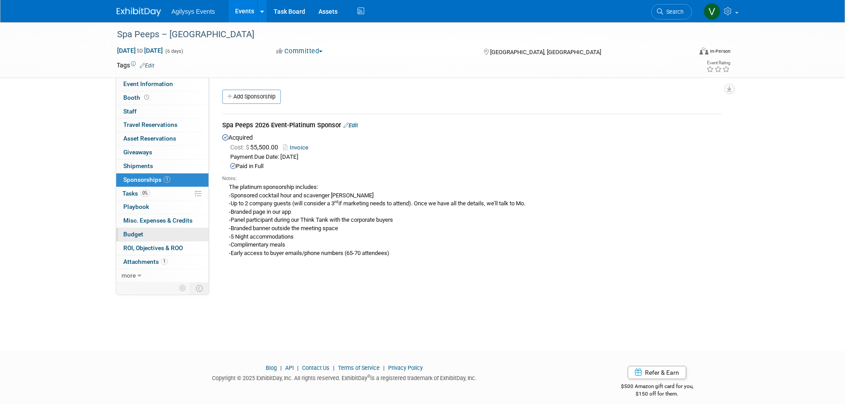
click at [138, 236] on span "Budget" at bounding box center [133, 234] width 20 height 7
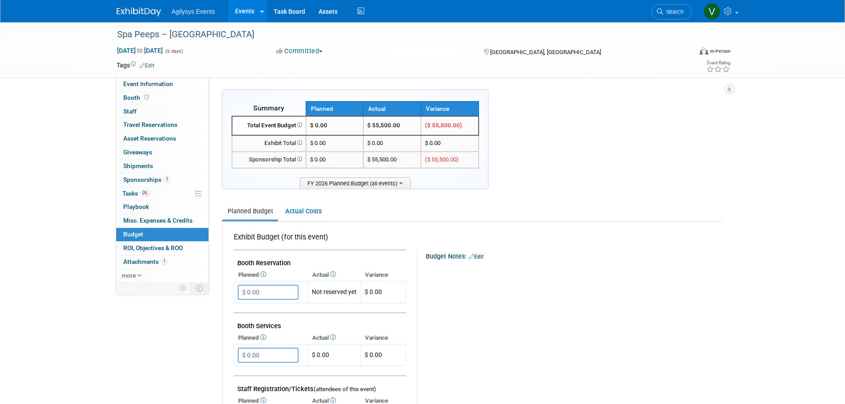
click at [484, 255] on link "Edit" at bounding box center [476, 257] width 15 height 6
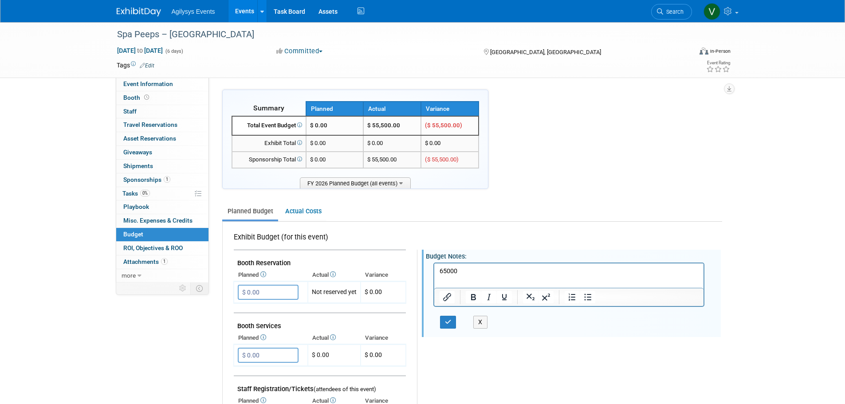
click at [442, 269] on p "65000" at bounding box center [568, 271] width 259 height 9
click at [440, 271] on p "65000" at bounding box center [568, 271] width 259 height 9
click at [453, 316] on button "button" at bounding box center [448, 322] width 16 height 13
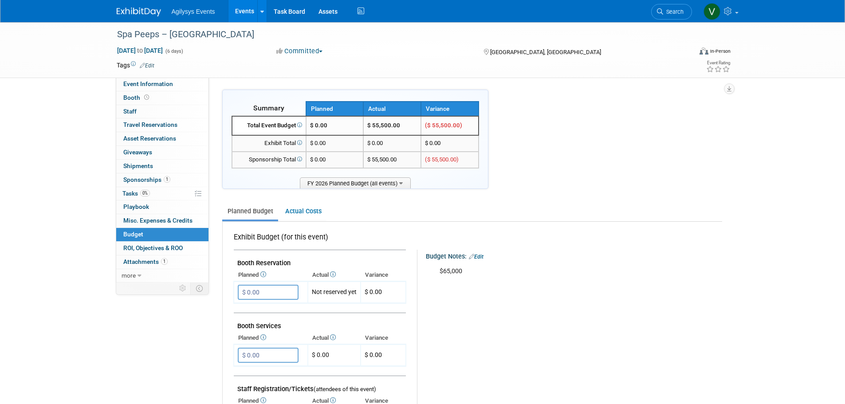
click at [502, 53] on span "[GEOGRAPHIC_DATA], [GEOGRAPHIC_DATA]" at bounding box center [545, 52] width 111 height 7
click at [525, 52] on div "[GEOGRAPHIC_DATA], [GEOGRAPHIC_DATA]" at bounding box center [555, 51] width 144 height 11
click at [147, 81] on span "Event Information" at bounding box center [148, 83] width 50 height 7
select select "FSM"
select select "Q3"
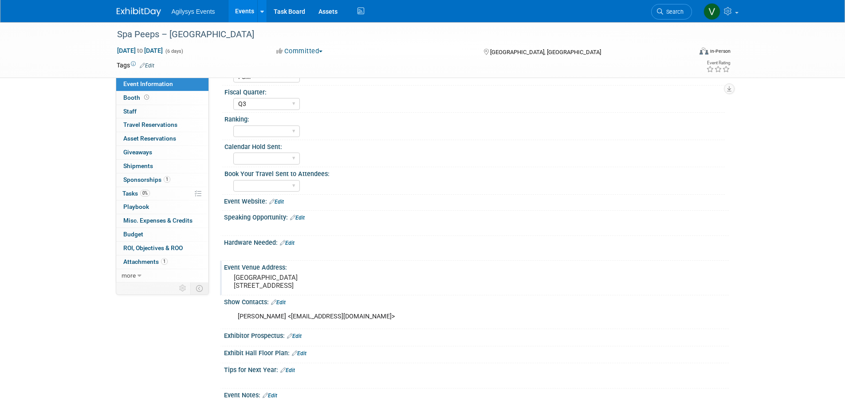
scroll to position [133, 0]
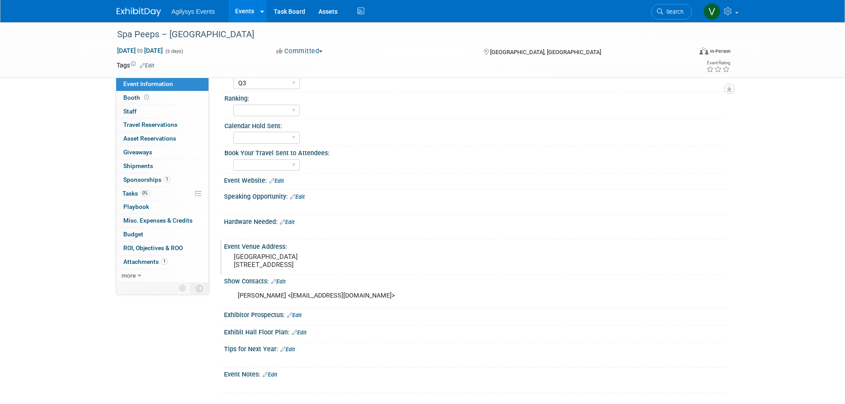
click at [273, 263] on pre "Newport Harbor Island Resort 1 Goat Island Road Newport, RI 02840" at bounding box center [329, 261] width 191 height 16
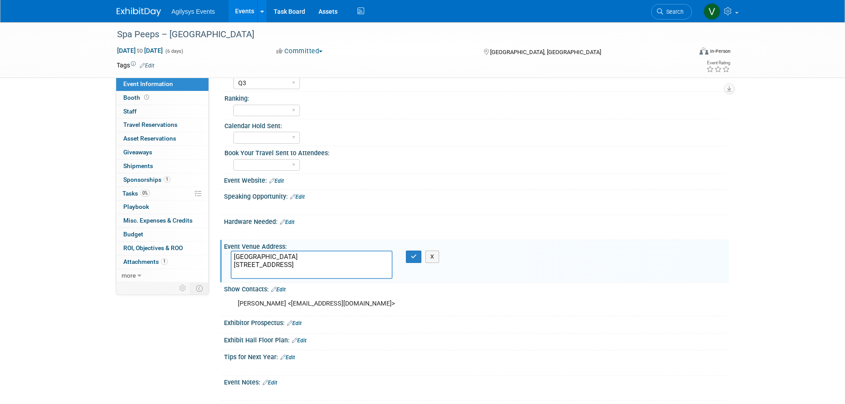
drag, startPoint x: 301, startPoint y: 273, endPoint x: 231, endPoint y: 251, distance: 73.4
click at [231, 251] on textarea "Newport Harbor Island Resort 1 Goat Island Road Newport, RI 02840" at bounding box center [312, 265] width 162 height 28
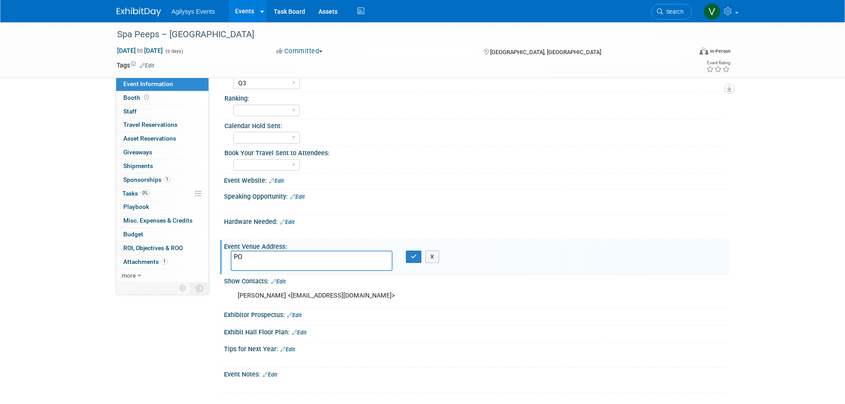
type textarea "P"
paste textarea "5-day Virgin Cruise, sails out of Miami"
type textarea "5-day Virgin Cruise, sails out of Miami"
click at [412, 259] on icon "button" at bounding box center [414, 257] width 6 height 6
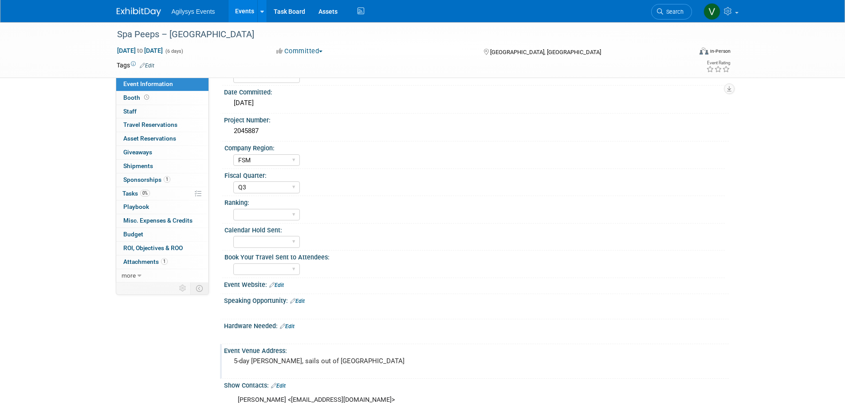
scroll to position [0, 0]
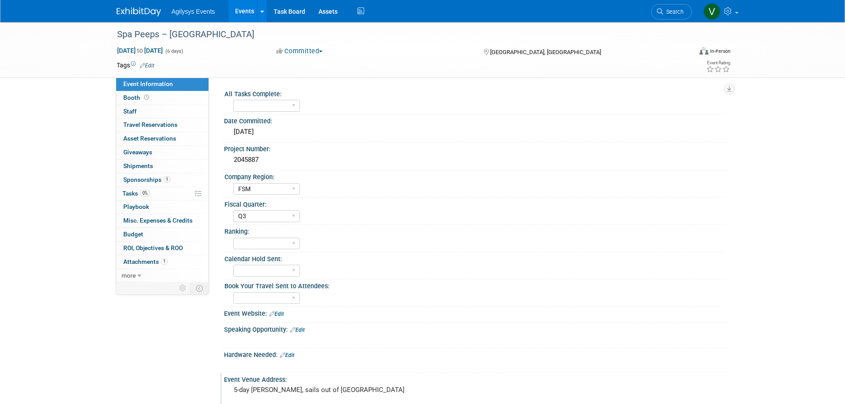
click at [145, 12] on img at bounding box center [139, 12] width 44 height 9
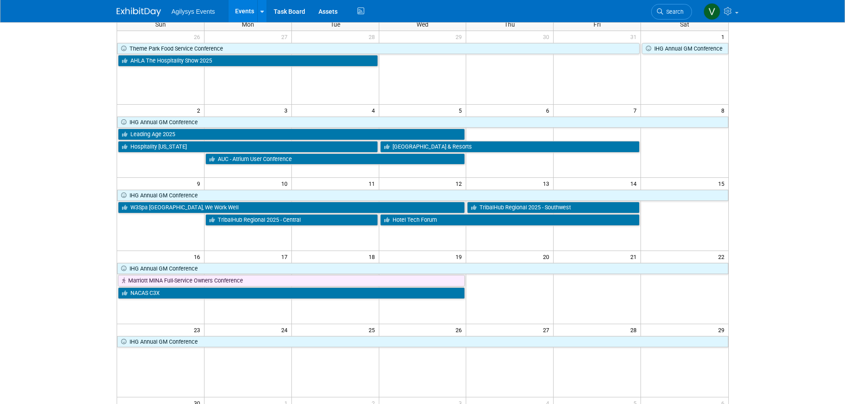
scroll to position [133, 0]
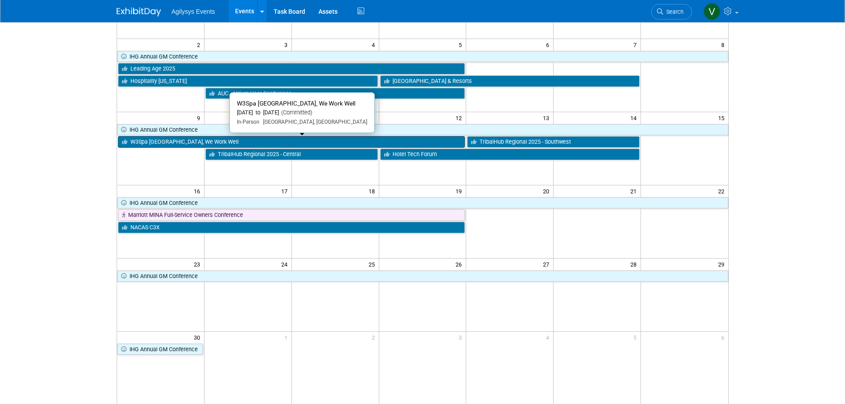
click at [165, 142] on link "W3Spa [GEOGRAPHIC_DATA], We Work Well" at bounding box center [291, 142] width 347 height 12
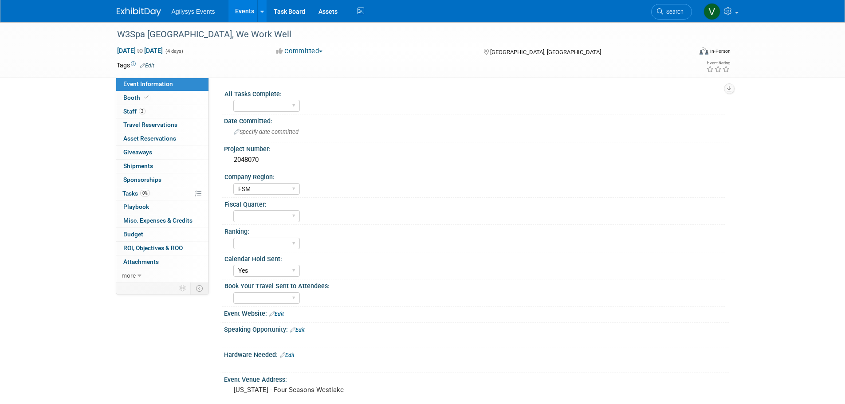
select select "FSM"
select select "Yes"
click at [133, 10] on img at bounding box center [139, 12] width 44 height 9
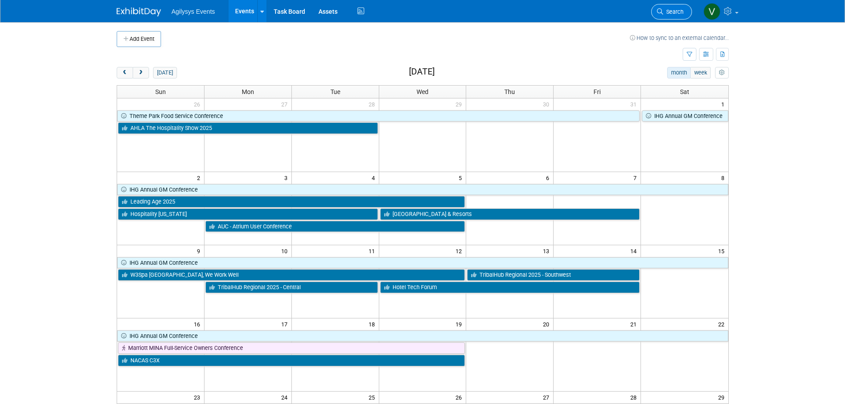
click at [669, 16] on link "Search" at bounding box center [671, 12] width 41 height 16
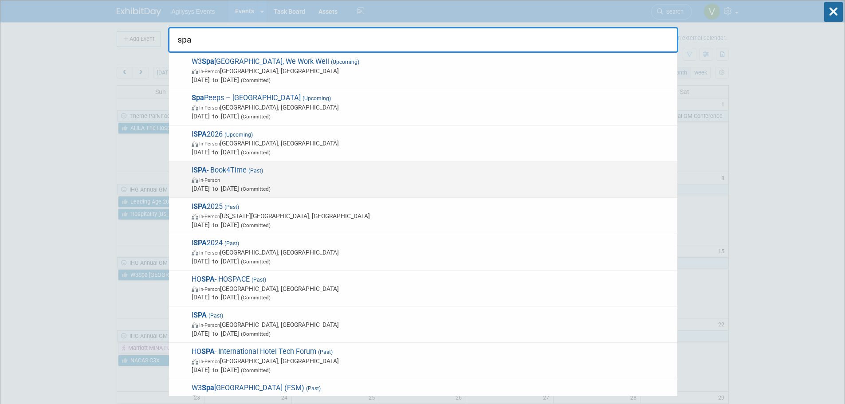
type input "spa"
click at [233, 172] on span "I SPA - Book4Time (Past) In-Person Mar 11, 2025 to Mar 13, 2025 (Committed)" at bounding box center [431, 179] width 484 height 27
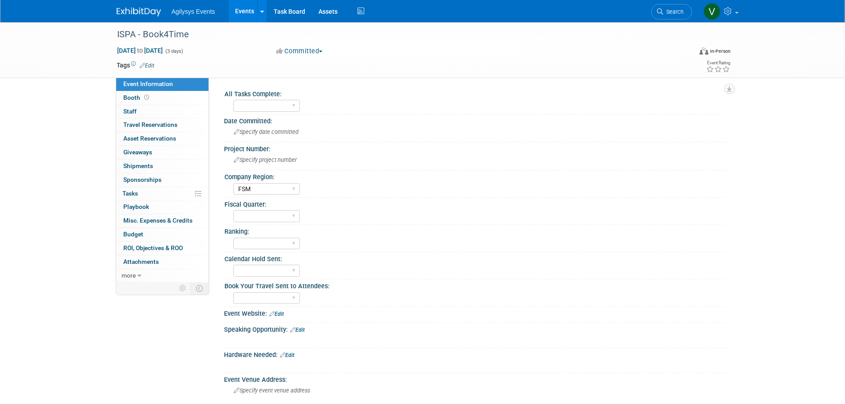
select select "FSM"
click at [143, 10] on img at bounding box center [139, 12] width 44 height 9
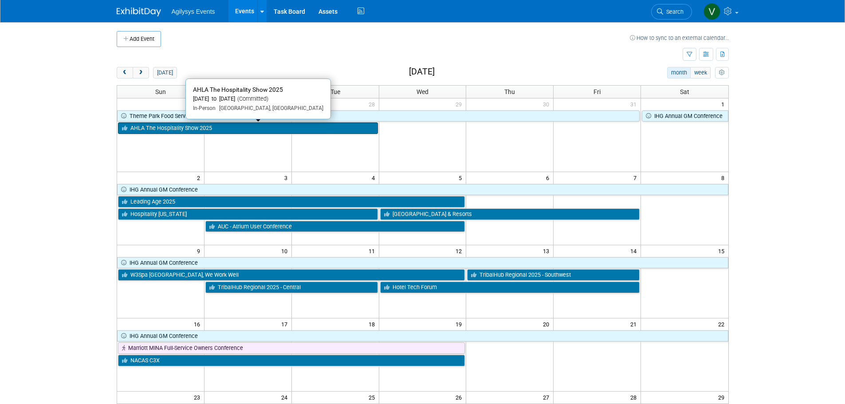
click at [214, 130] on link "AHLA The Hospitality Show 2025" at bounding box center [248, 128] width 260 height 12
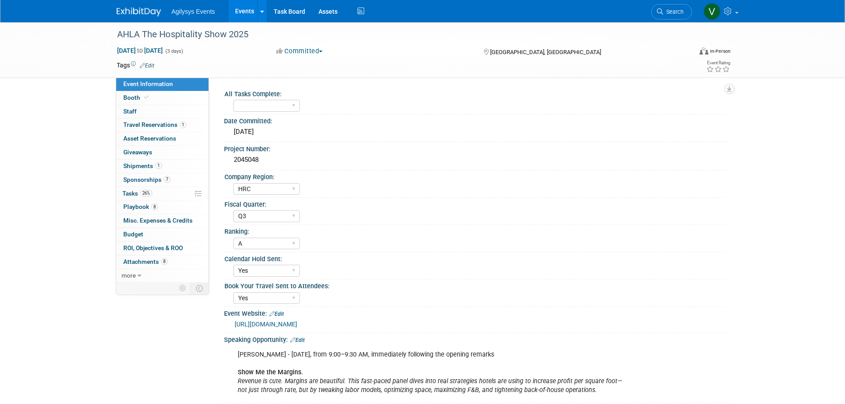
select select "HRC"
select select "Q3"
select select "A"
select select "Yes"
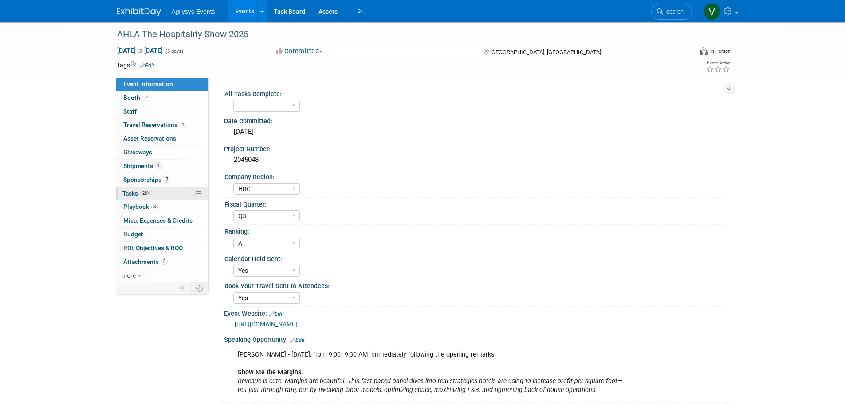
click at [142, 192] on span "26%" at bounding box center [146, 193] width 12 height 7
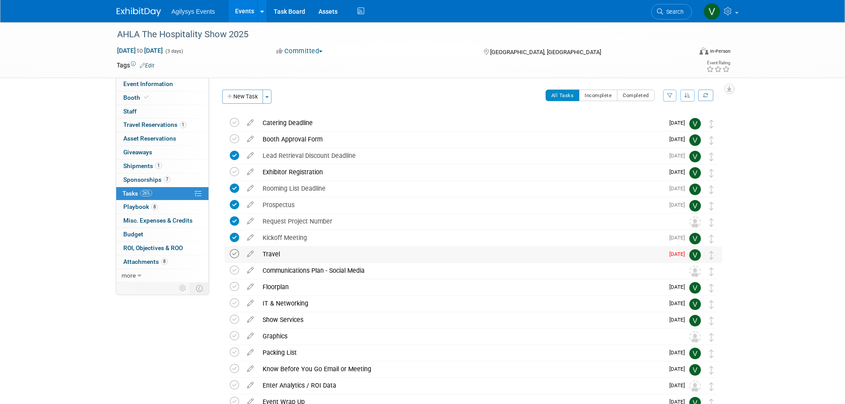
click at [237, 256] on icon at bounding box center [234, 253] width 9 height 9
click at [128, 5] on link at bounding box center [144, 7] width 55 height 7
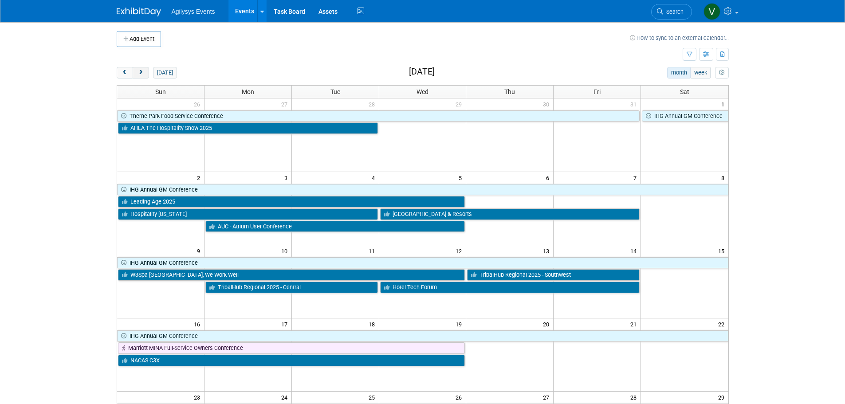
click at [139, 71] on span "next" at bounding box center [141, 73] width 7 height 6
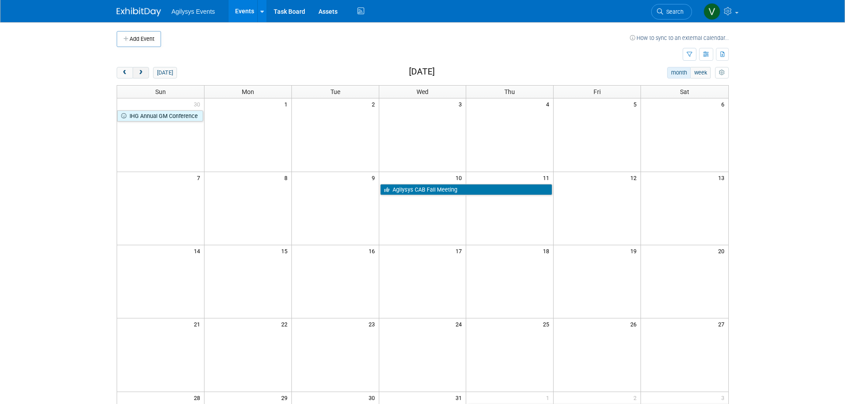
click at [140, 74] on span "next" at bounding box center [141, 73] width 7 height 6
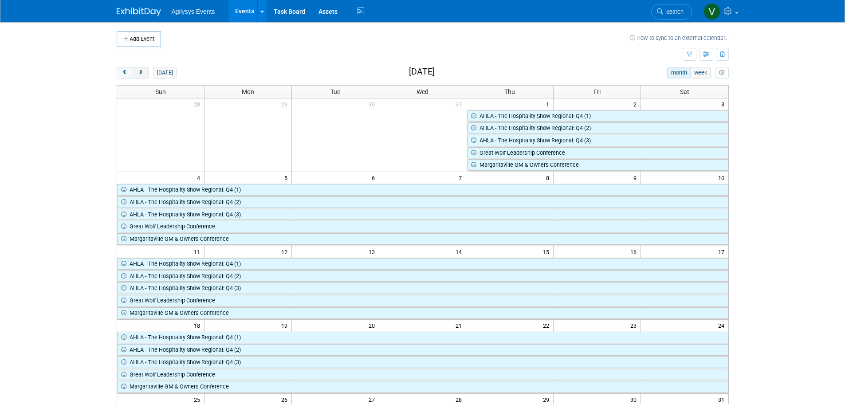
click at [141, 74] on span "next" at bounding box center [141, 73] width 7 height 6
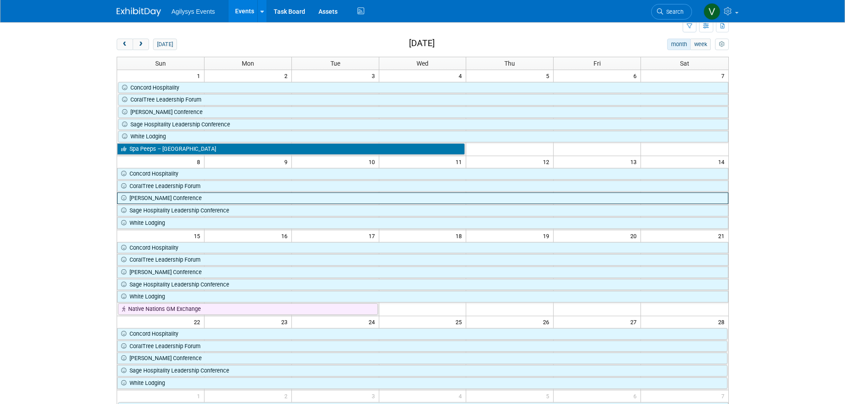
scroll to position [44, 0]
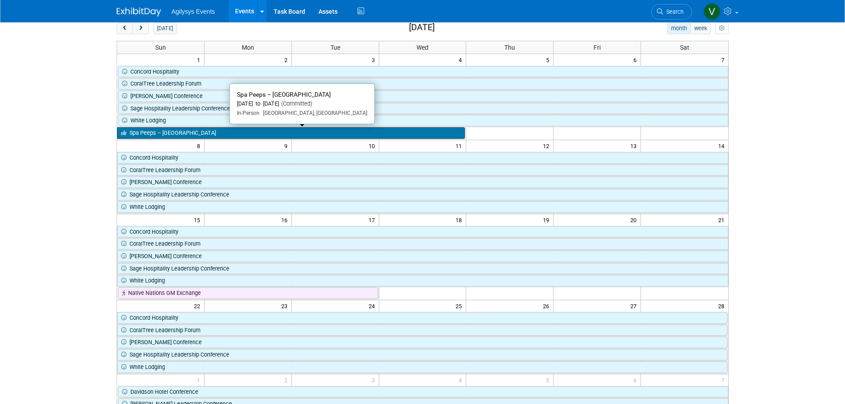
click at [190, 133] on link "Spa Peeps – [GEOGRAPHIC_DATA]" at bounding box center [291, 133] width 348 height 12
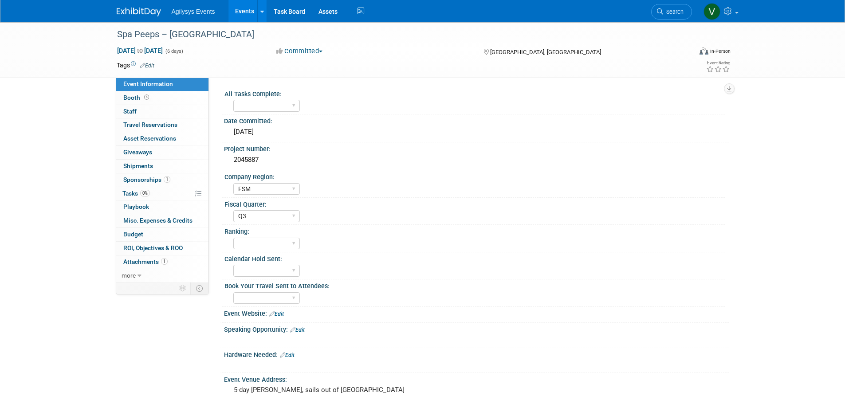
select select "FSM"
select select "Q3"
click at [262, 160] on div "2045887" at bounding box center [476, 160] width 491 height 14
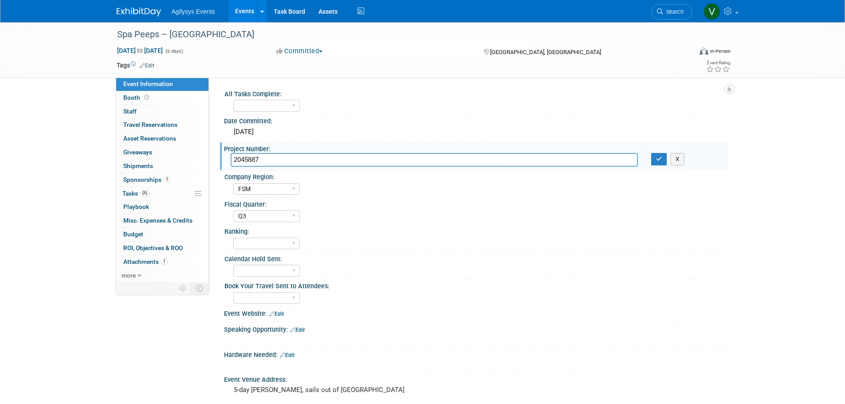
drag, startPoint x: 262, startPoint y: 158, endPoint x: 228, endPoint y: 159, distance: 33.7
click at [228, 159] on div "2045887" at bounding box center [434, 160] width 421 height 14
type input "2048139"
click at [659, 163] on button "button" at bounding box center [659, 159] width 16 height 12
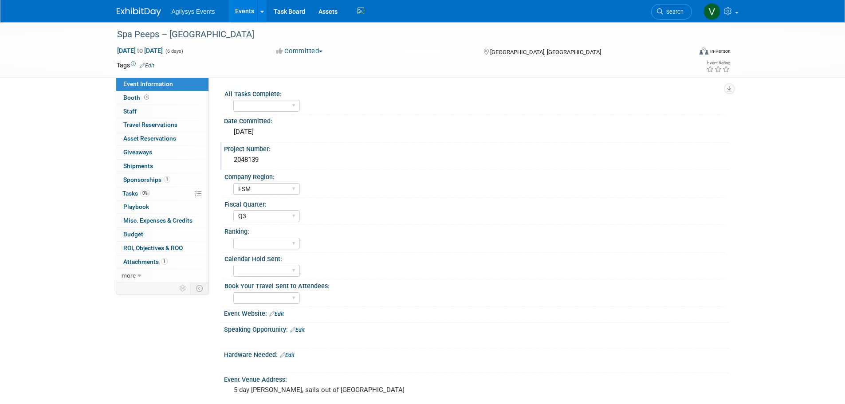
click at [131, 8] on img at bounding box center [139, 12] width 44 height 9
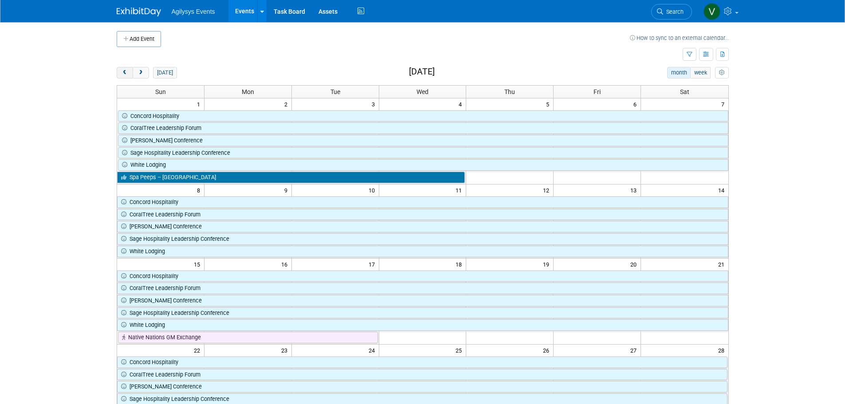
click at [130, 75] on button "prev" at bounding box center [125, 73] width 16 height 12
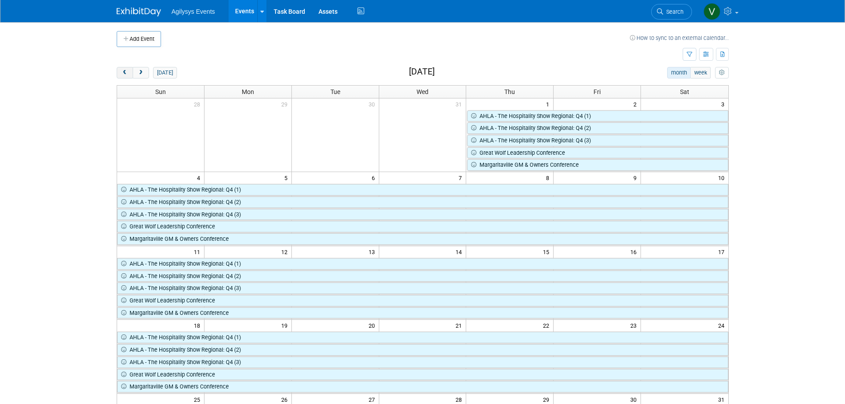
click at [125, 72] on span "prev" at bounding box center [125, 73] width 7 height 6
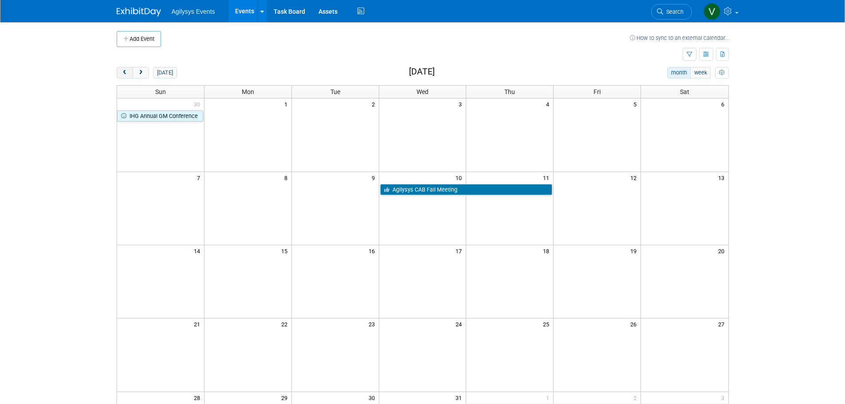
click at [133, 69] on button "prev" at bounding box center [125, 73] width 16 height 12
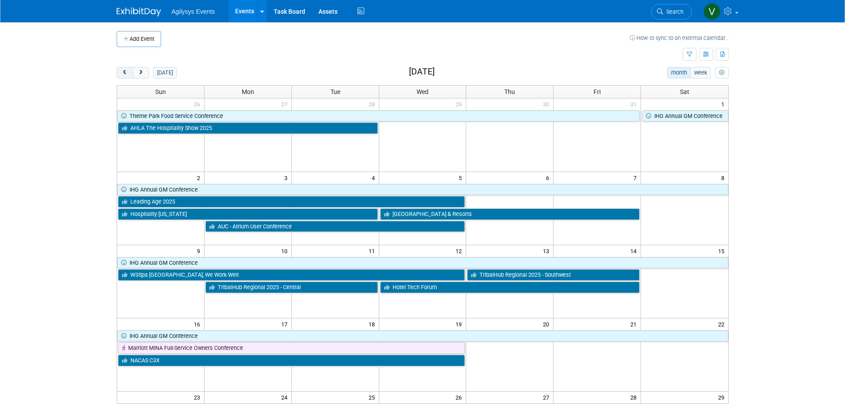
click at [130, 70] on button "prev" at bounding box center [125, 73] width 16 height 12
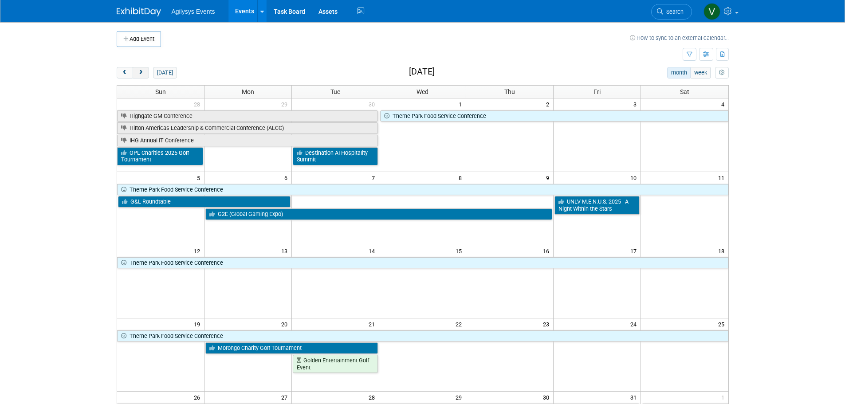
click at [143, 71] on span "next" at bounding box center [141, 73] width 7 height 6
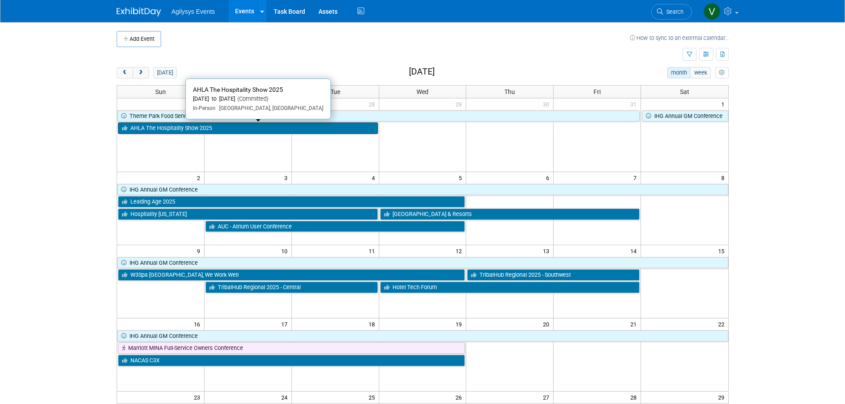
click at [150, 123] on link "AHLA The Hospitality Show 2025" at bounding box center [248, 128] width 260 height 12
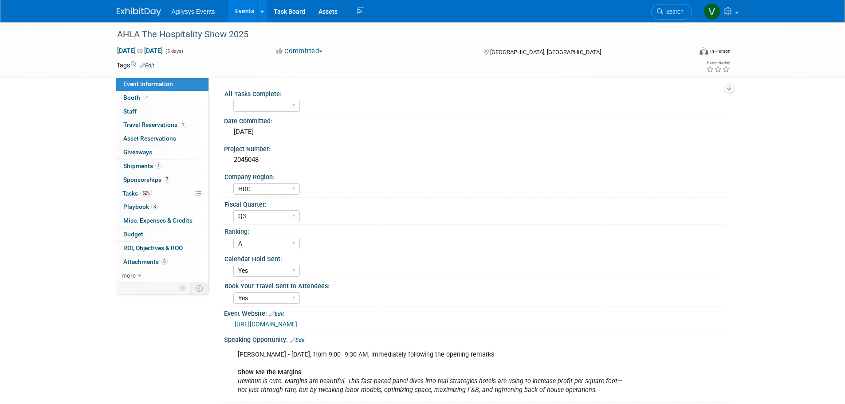
select select "HRC"
select select "Q3"
select select "A"
select select "Yes"
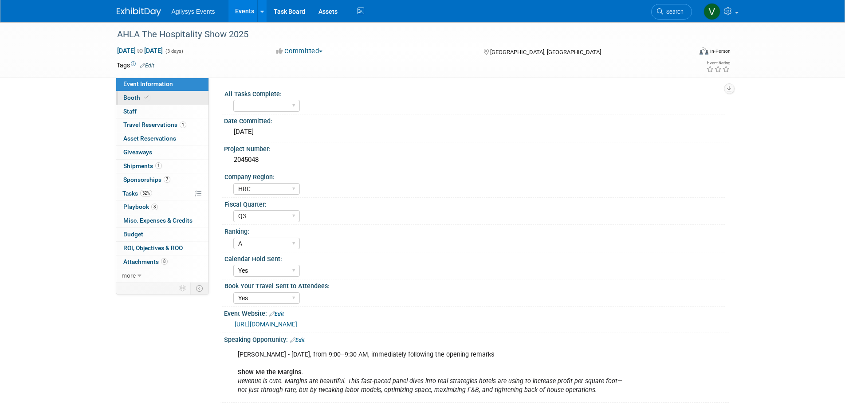
click at [130, 102] on link "Booth" at bounding box center [162, 97] width 92 height 13
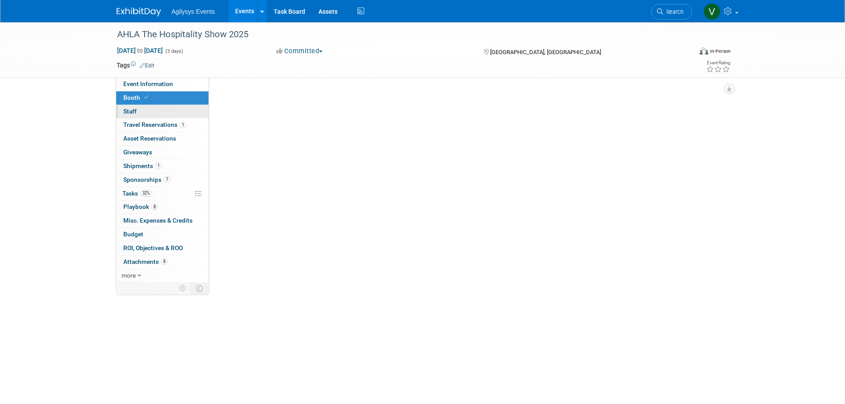
click at [133, 108] on span "Staff 0" at bounding box center [129, 111] width 13 height 7
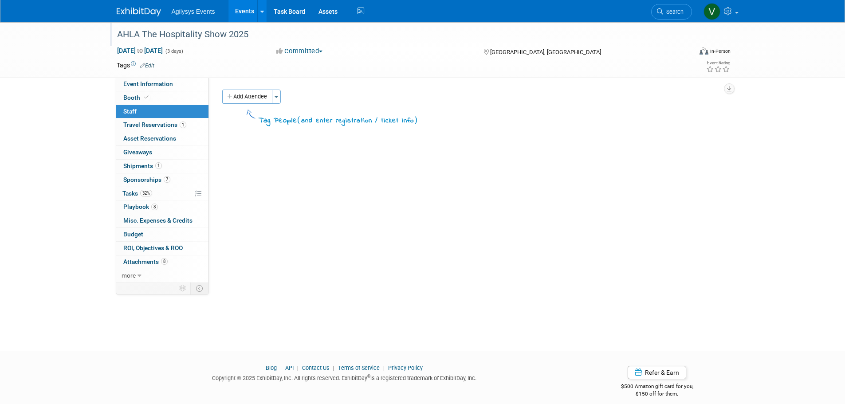
click at [139, 31] on div "AHLA The Hospitality Show 2025" at bounding box center [396, 35] width 565 height 16
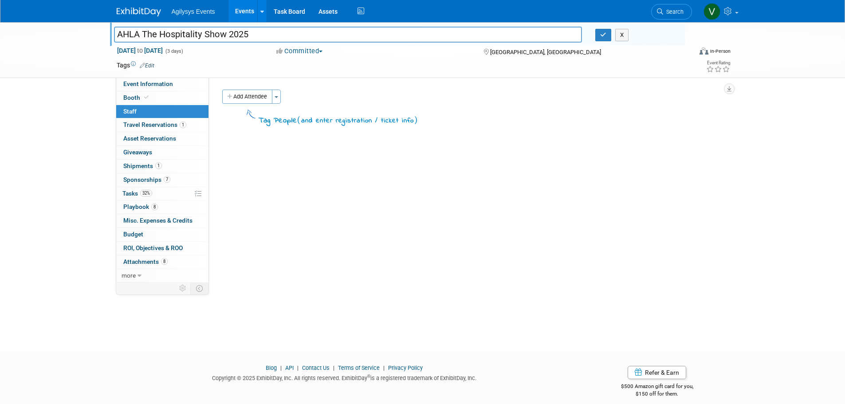
click at [135, 10] on img at bounding box center [139, 12] width 44 height 9
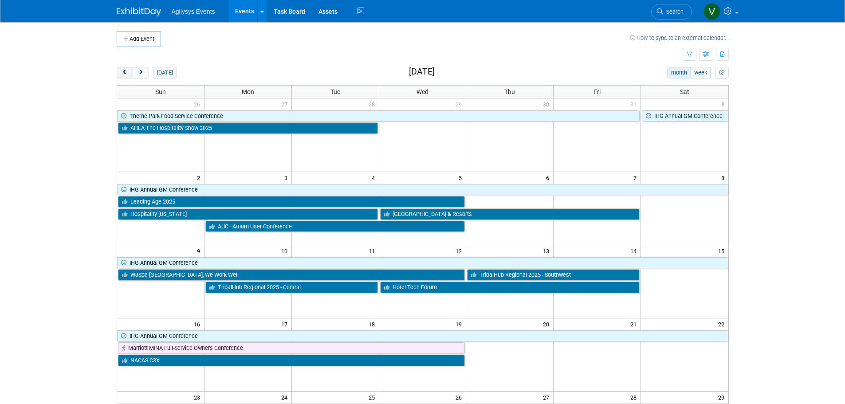
click at [124, 70] on span "prev" at bounding box center [125, 73] width 7 height 6
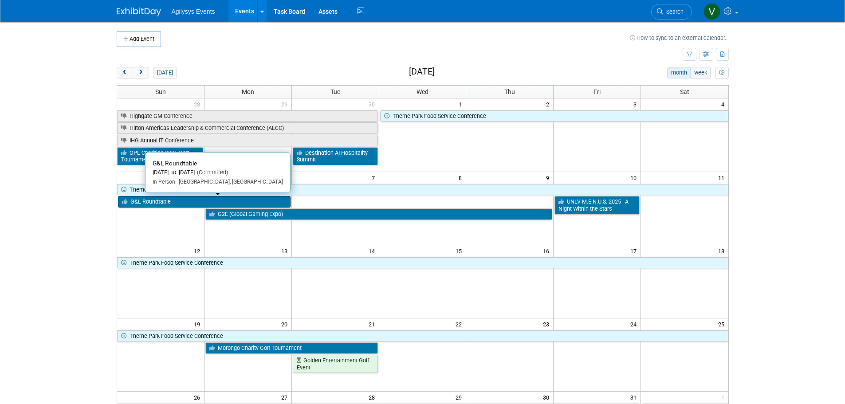
click at [210, 198] on link "G&L Roundtable" at bounding box center [204, 202] width 173 height 12
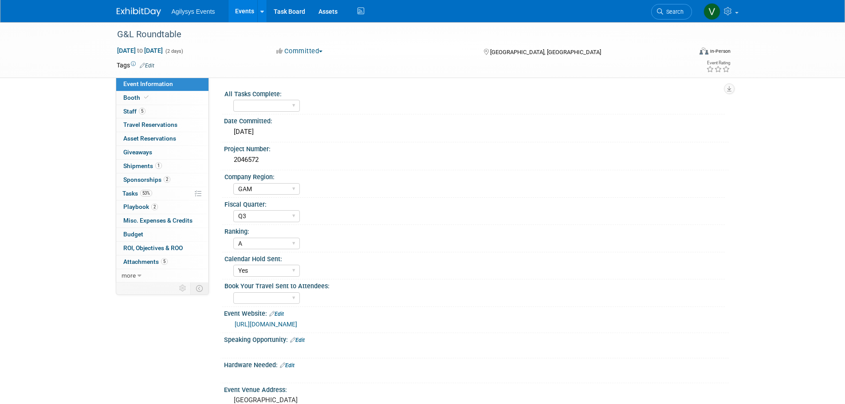
select select "GAM"
select select "Q3"
select select "A"
select select "Yes"
click at [138, 195] on span "Tasks 53%" at bounding box center [137, 193] width 30 height 7
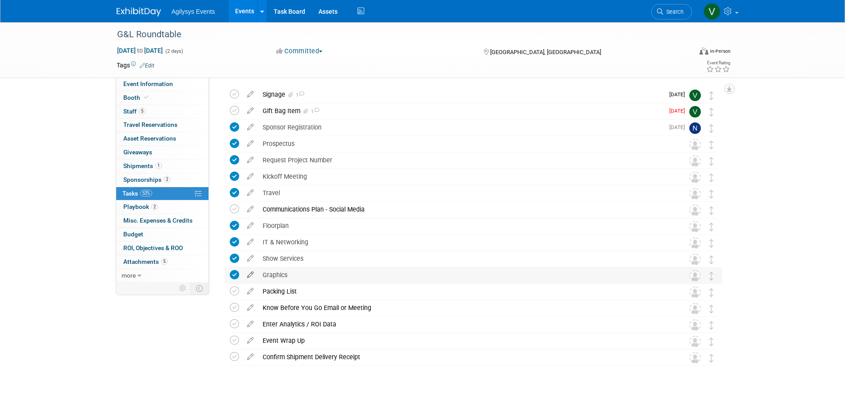
scroll to position [44, 0]
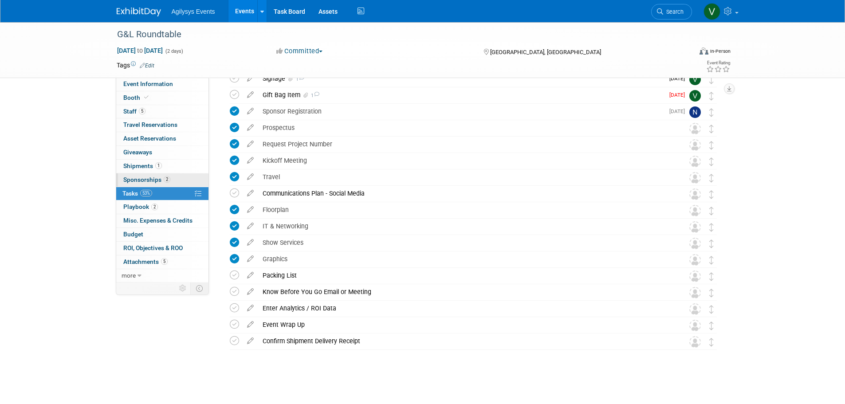
click at [153, 176] on span "Sponsorships 2" at bounding box center [146, 179] width 47 height 7
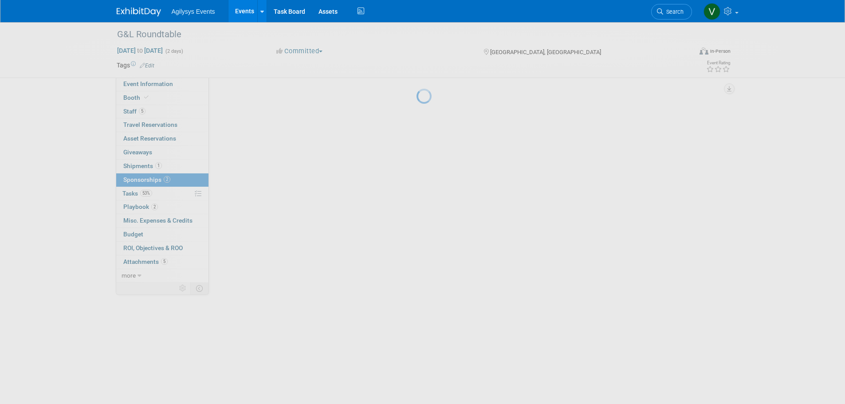
scroll to position [0, 0]
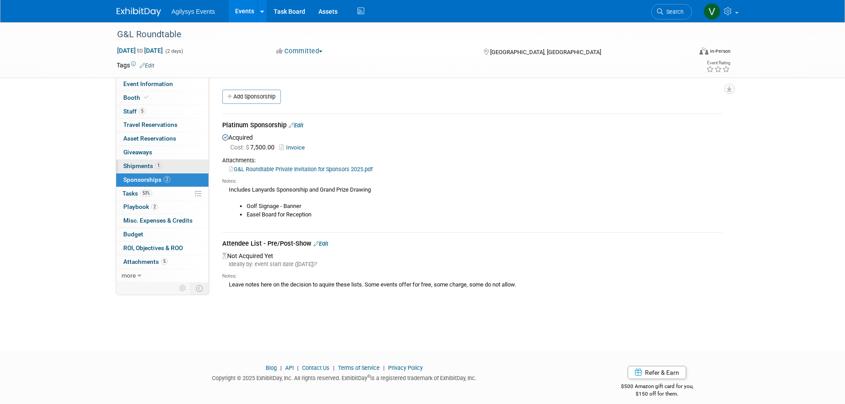
click at [155, 169] on link "1 Shipments 1" at bounding box center [162, 166] width 92 height 13
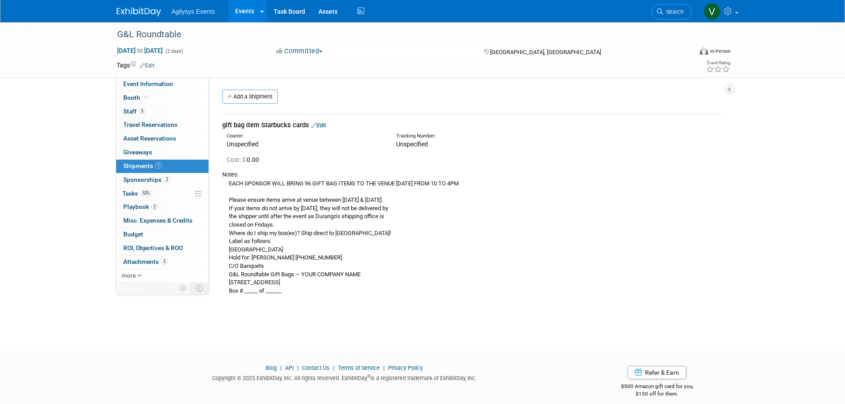
click at [322, 122] on link "Edit" at bounding box center [318, 125] width 15 height 7
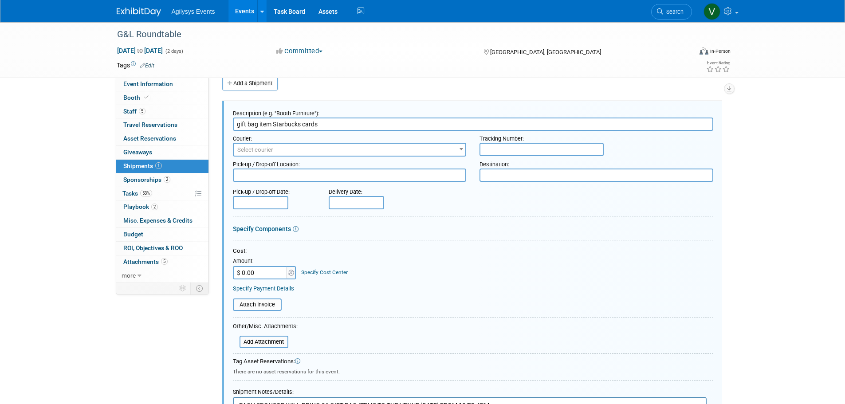
click at [528, 152] on input "text" at bounding box center [542, 149] width 124 height 13
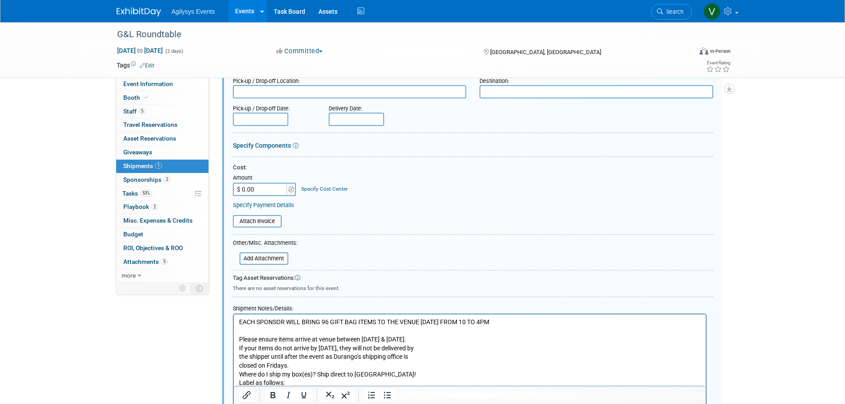
scroll to position [235, 0]
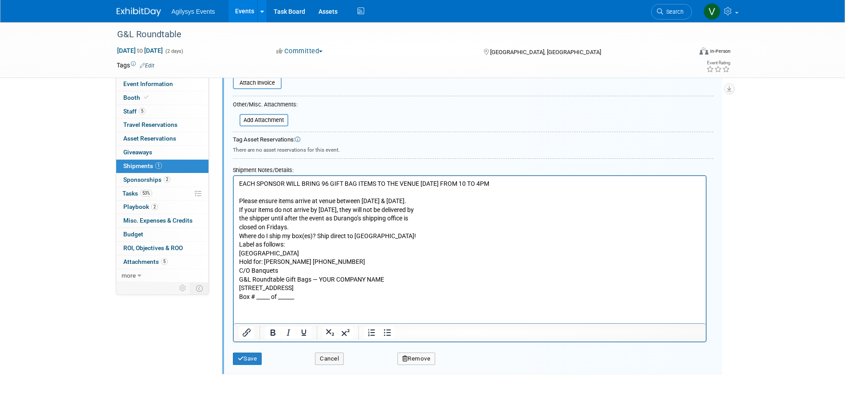
click at [263, 301] on html "EACH SPONSOR WILL BRING 96 GIFT BAG ITEMS TO THE VENUE [DATE] FROM 10 TO 4PM Pl…" at bounding box center [469, 238] width 472 height 125
click at [303, 300] on p "EACH SPONSOR WILL BRING 96 GIFT BAG ITEMS TO THE VENUE [DATE] FROM 10 TO 4PM Pl…" at bounding box center [470, 241] width 462 height 122
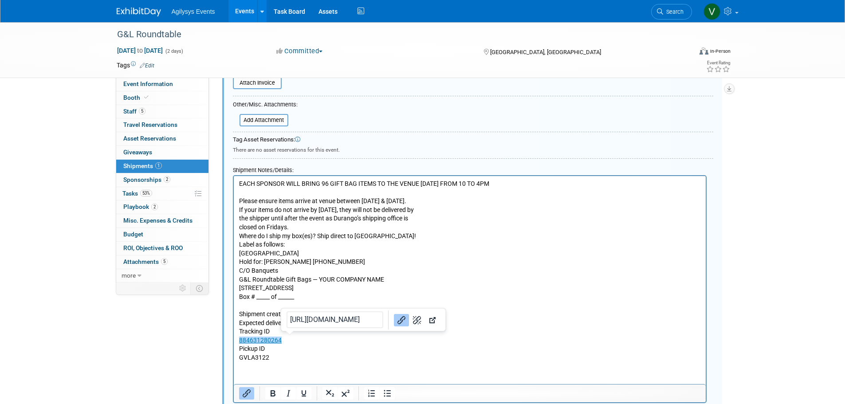
drag, startPoint x: 289, startPoint y: 344, endPoint x: 234, endPoint y: 341, distance: 55.1
click at [234, 341] on html "EACH SPONSOR WILL BRING 96 GIFT BAG ITEMS TO THE VENUE [DATE] FROM 10 TO 4PM Pl…" at bounding box center [469, 269] width 472 height 186
copy link "884631280264﻿"
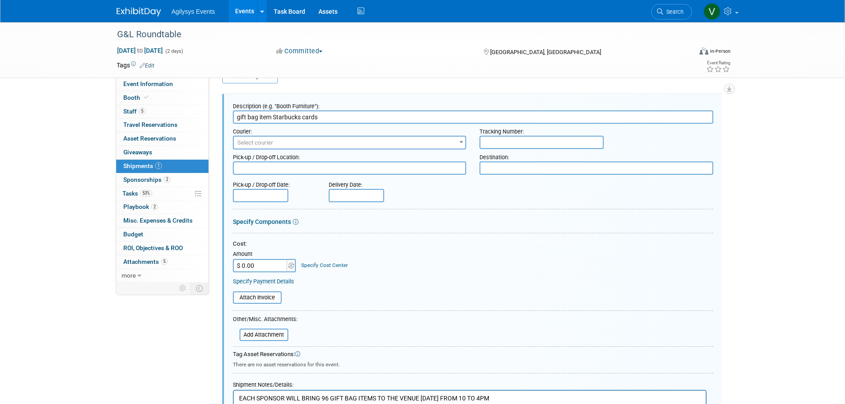
scroll to position [13, 0]
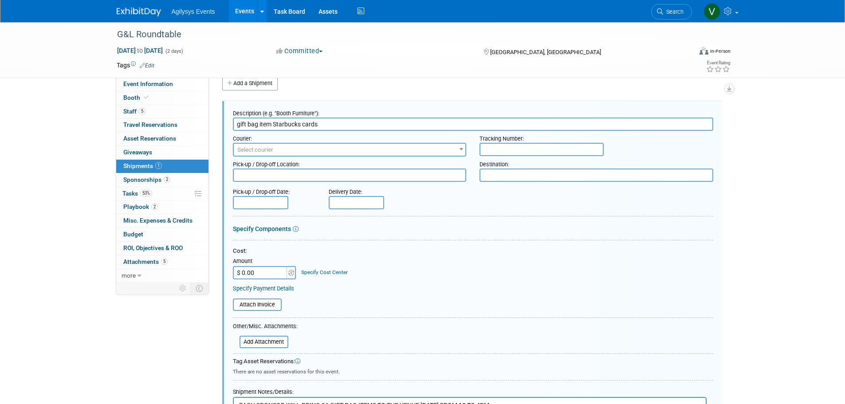
click at [506, 145] on input "text" at bounding box center [542, 149] width 124 height 13
type input "884631280264"
click at [355, 205] on input "text" at bounding box center [356, 202] width 55 height 13
click at [361, 250] on span "29" at bounding box center [357, 248] width 17 height 17
type input "[DATE]"
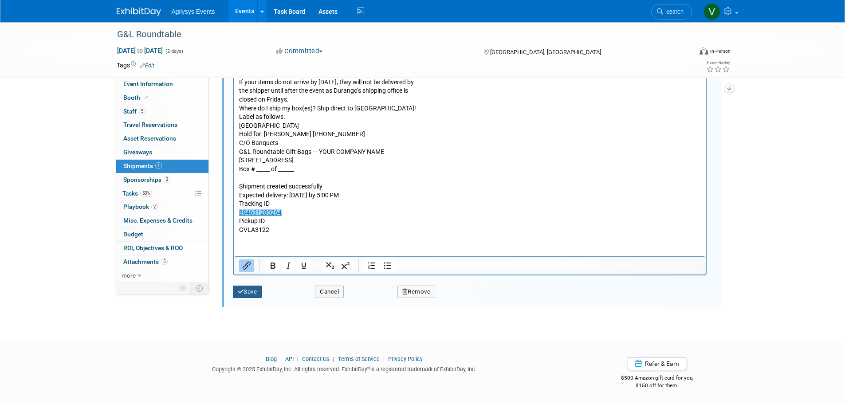
click at [255, 287] on button "Save" at bounding box center [247, 292] width 29 height 12
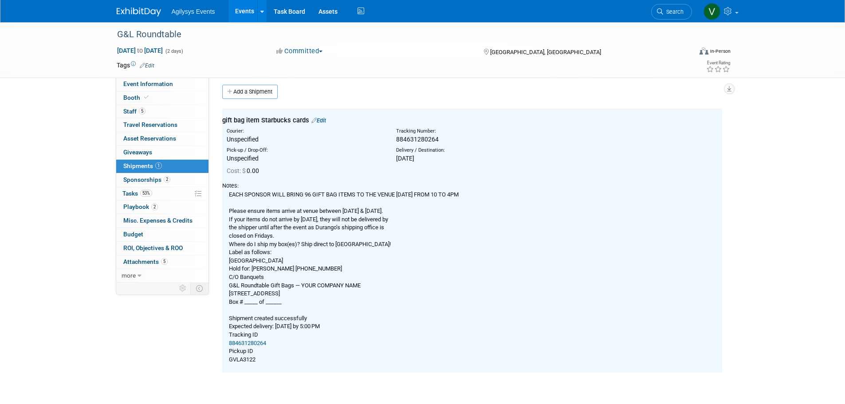
scroll to position [0, 0]
